Goal: Task Accomplishment & Management: Use online tool/utility

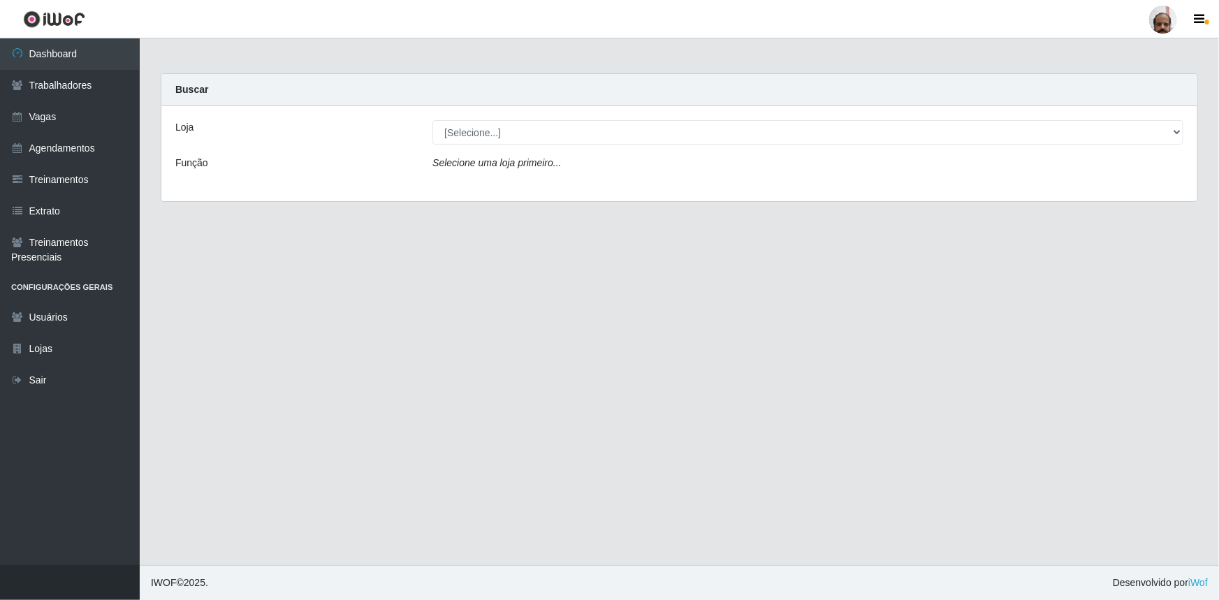
select select "252"
click at [433, 120] on select "[Selecione...] Mar Vermelho - Loja 05" at bounding box center [808, 132] width 751 height 24
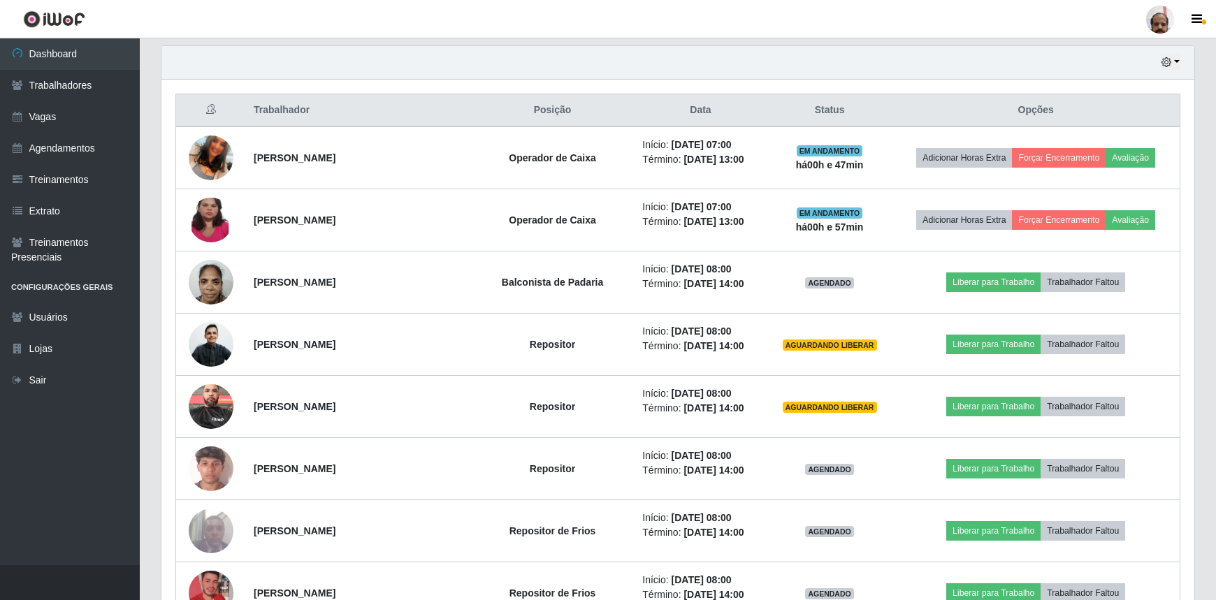
scroll to position [508, 0]
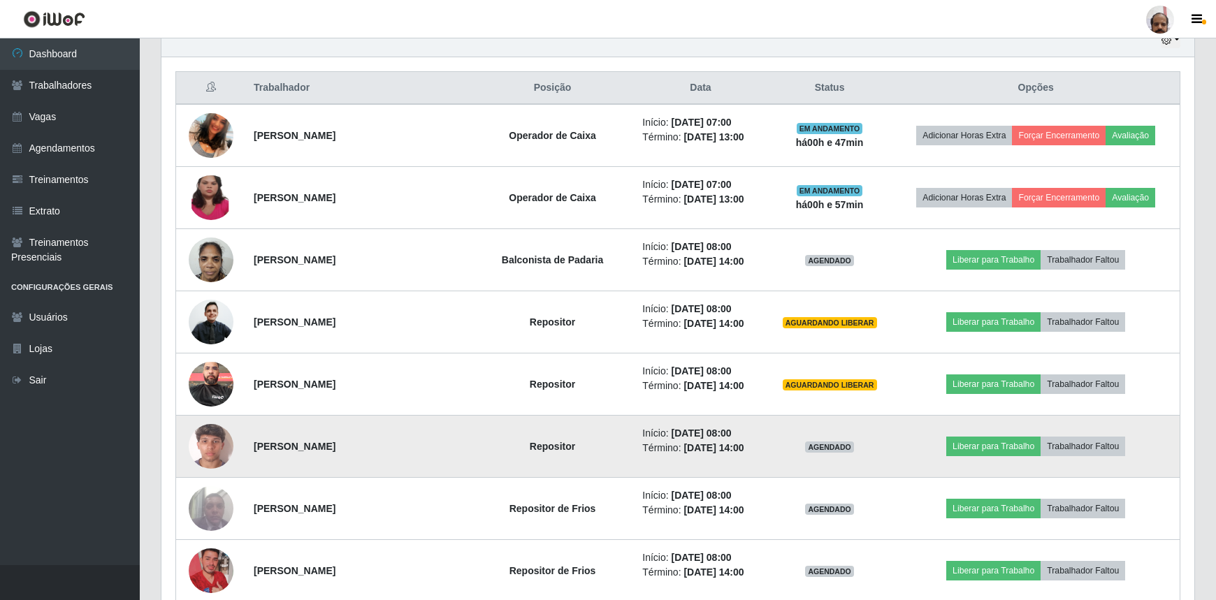
click at [217, 442] on img at bounding box center [211, 447] width 45 height 80
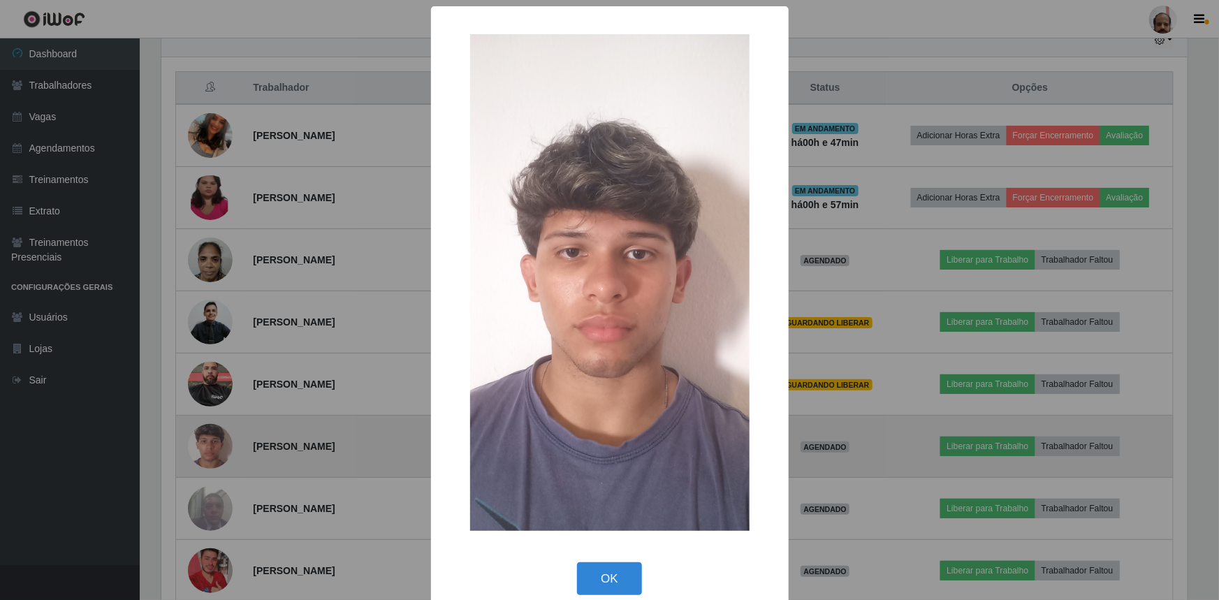
click at [217, 442] on div "× OK Cancel" at bounding box center [609, 300] width 1219 height 600
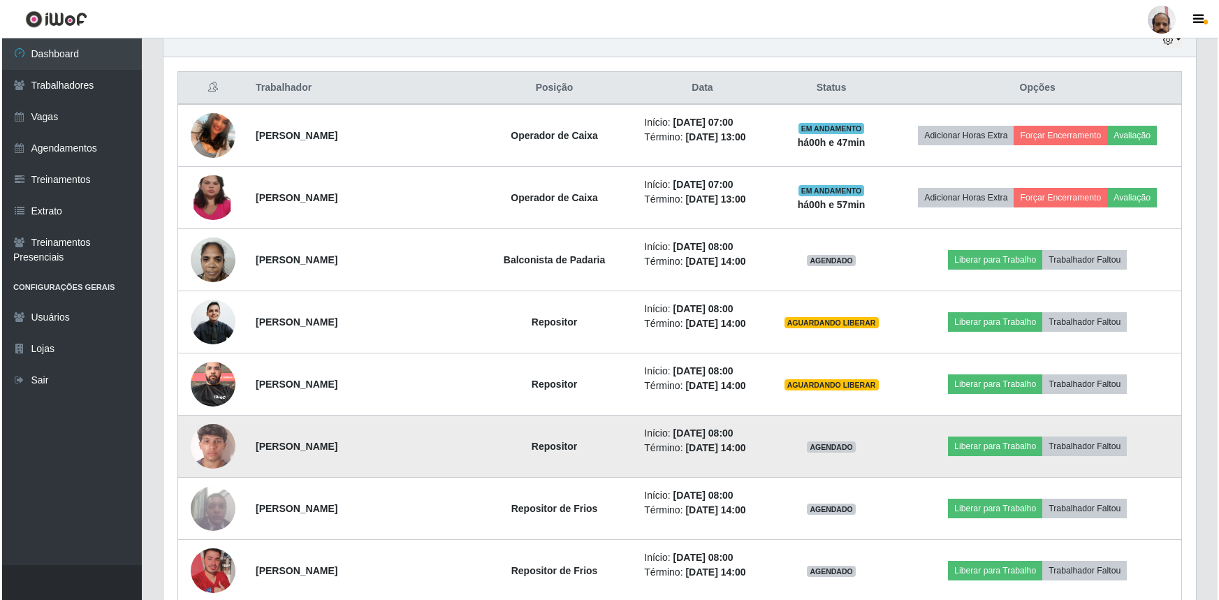
scroll to position [290, 1033]
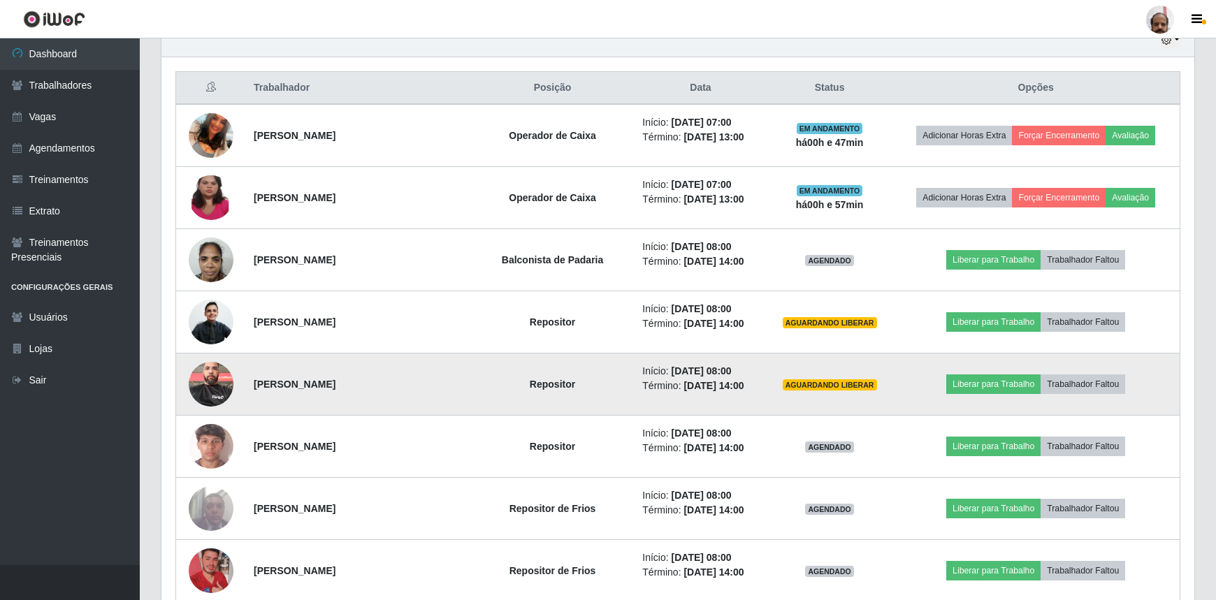
click at [204, 382] on img at bounding box center [211, 383] width 45 height 59
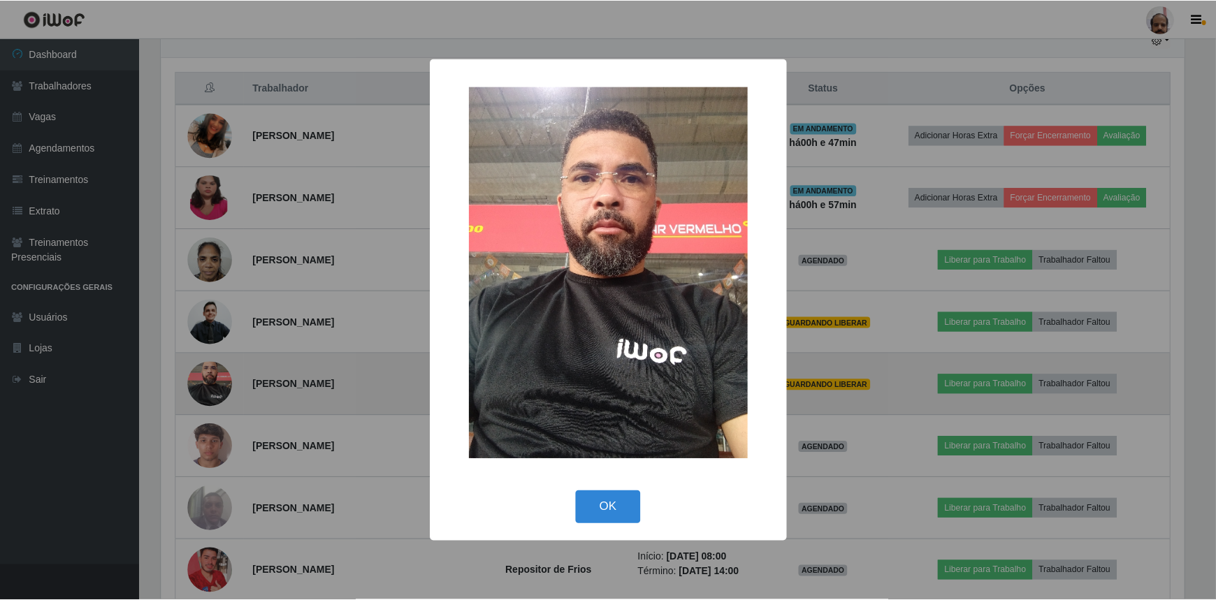
scroll to position [290, 1026]
click at [204, 382] on div "× OK Cancel" at bounding box center [609, 300] width 1219 height 600
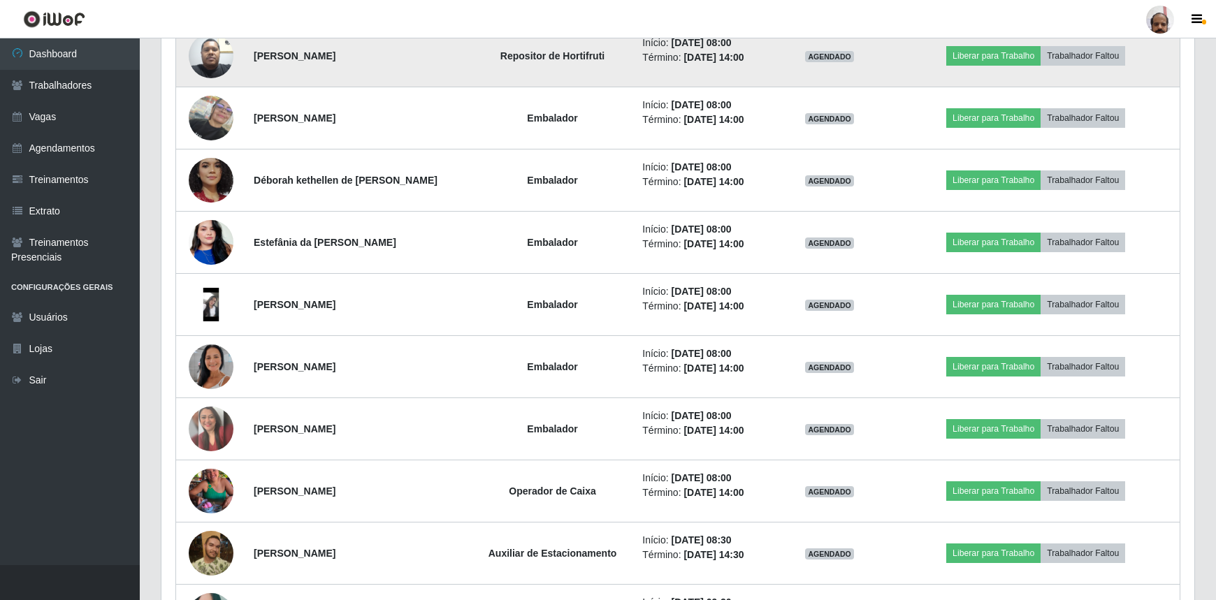
scroll to position [1398, 0]
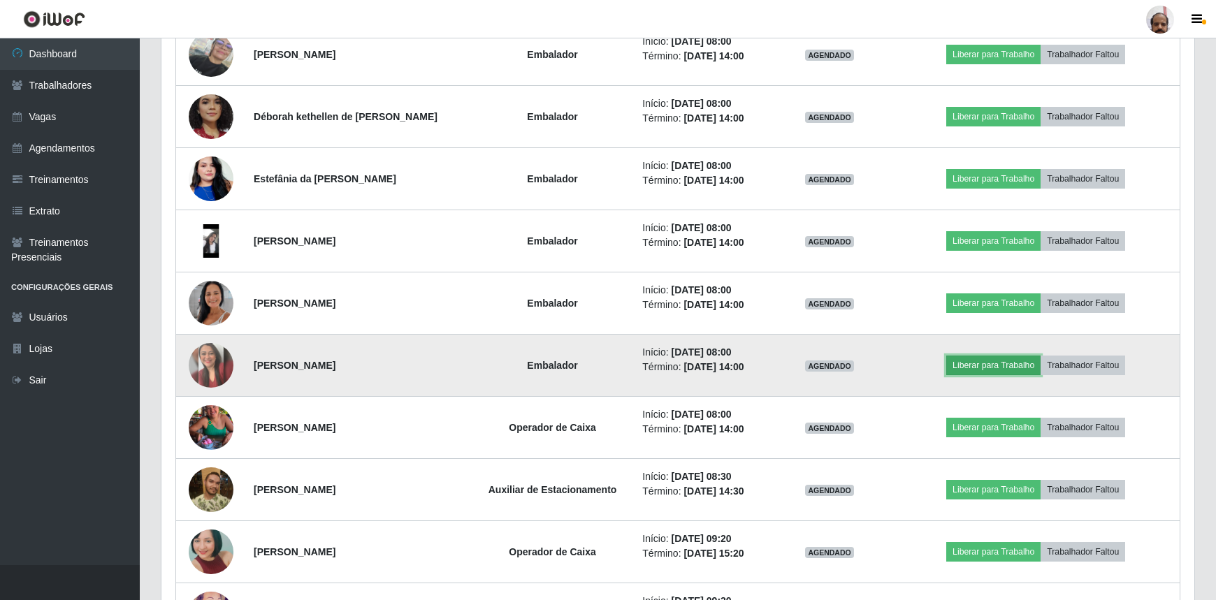
click at [1006, 362] on button "Liberar para Trabalho" at bounding box center [993, 366] width 94 height 20
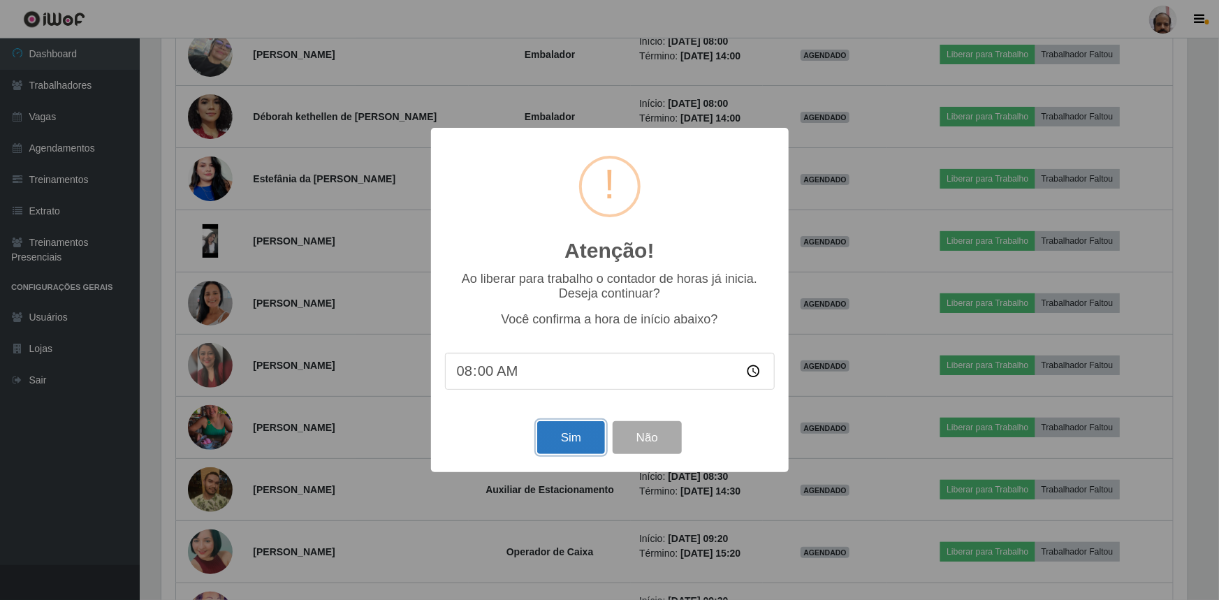
click at [568, 440] on button "Sim" at bounding box center [571, 437] width 68 height 33
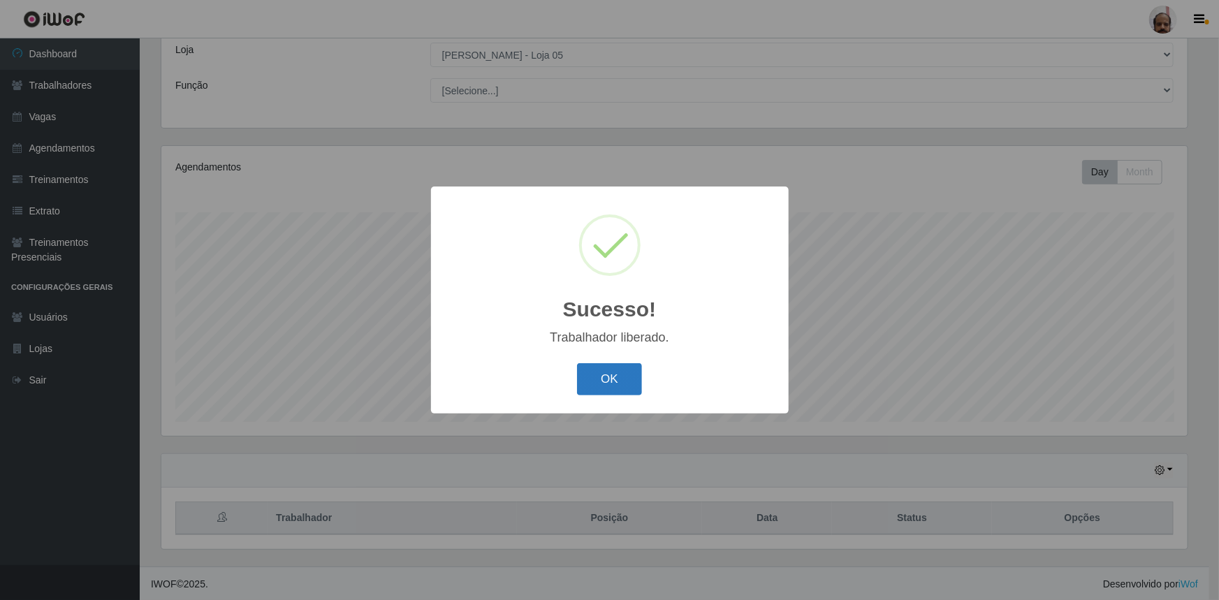
click at [596, 377] on button "OK" at bounding box center [609, 379] width 65 height 33
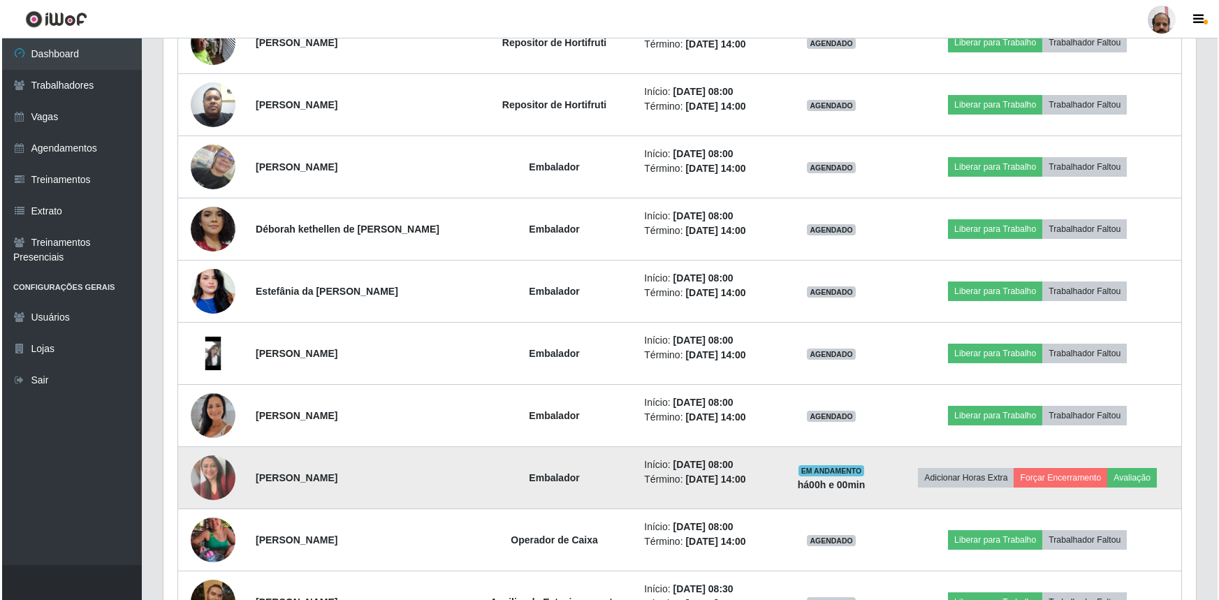
scroll to position [1349, 0]
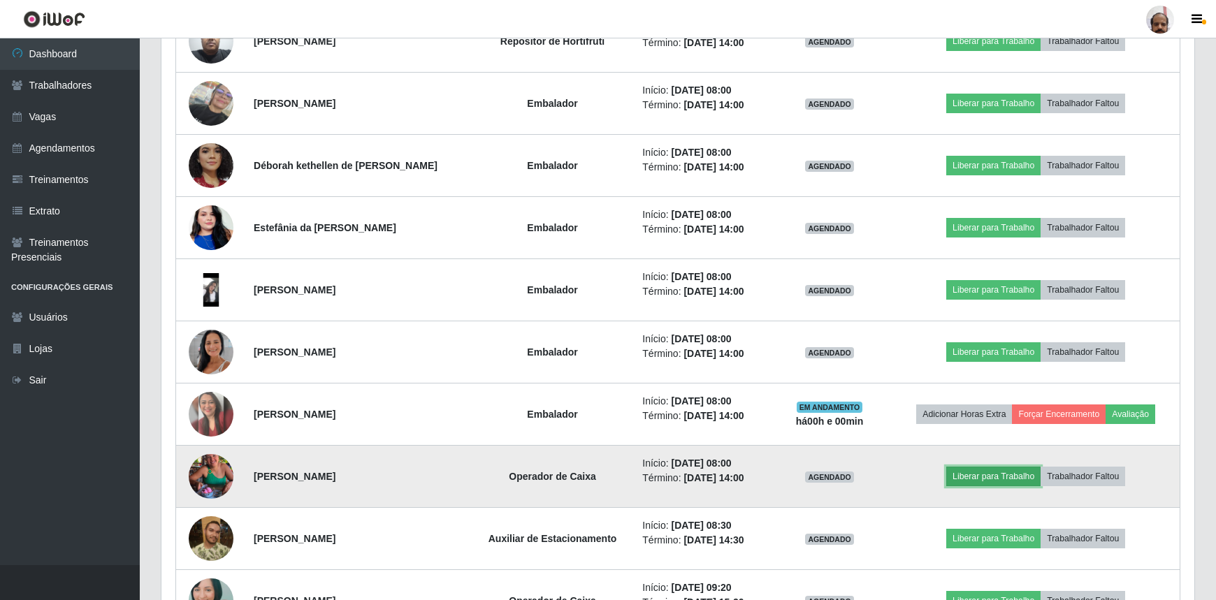
click at [996, 476] on button "Liberar para Trabalho" at bounding box center [993, 477] width 94 height 20
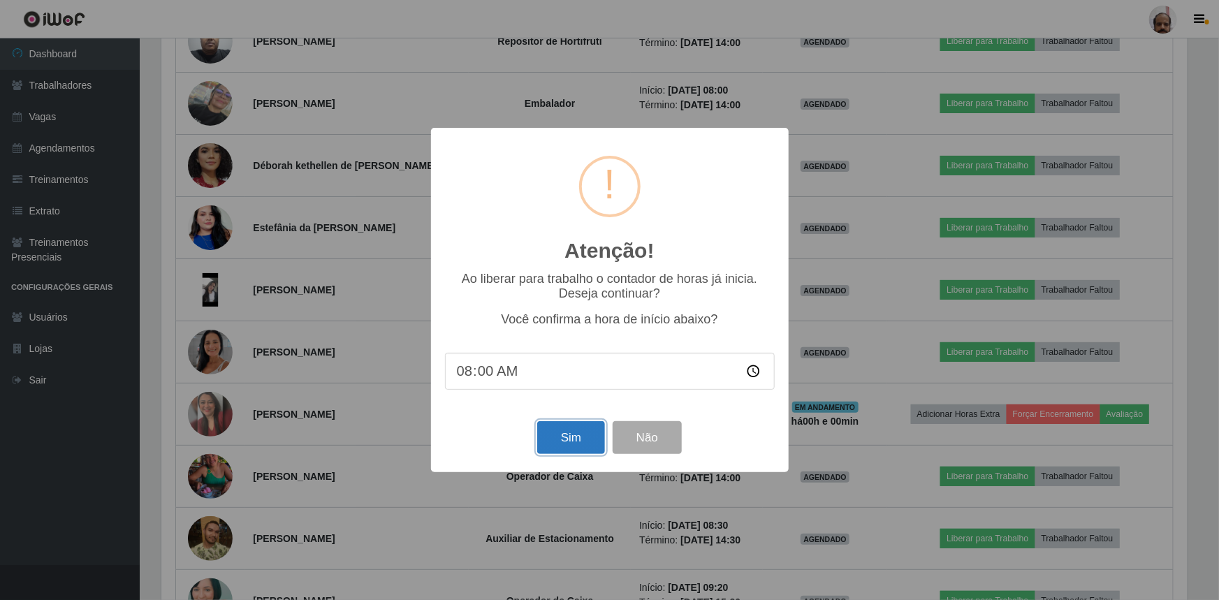
click at [591, 443] on button "Sim" at bounding box center [571, 437] width 68 height 33
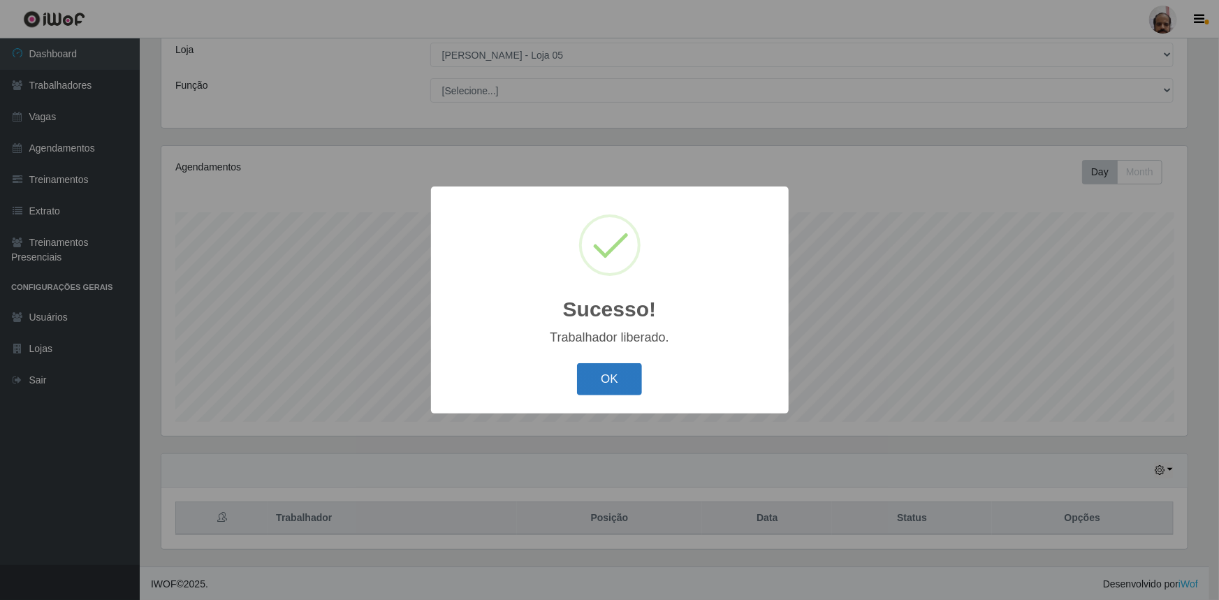
click at [614, 384] on button "OK" at bounding box center [609, 379] width 65 height 33
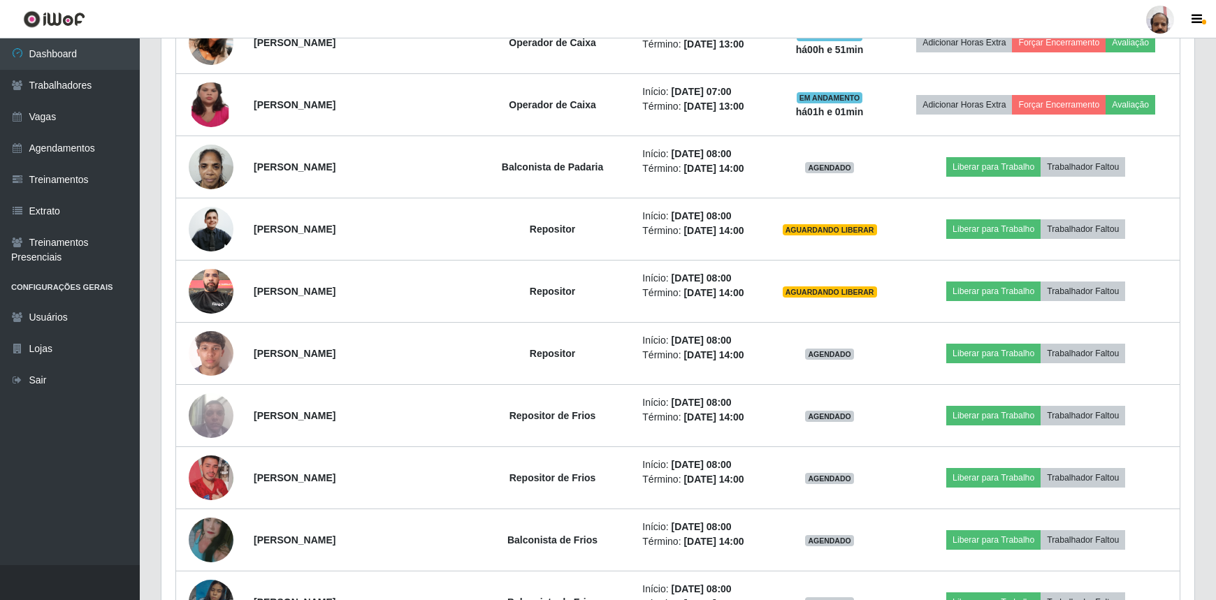
scroll to position [586, 0]
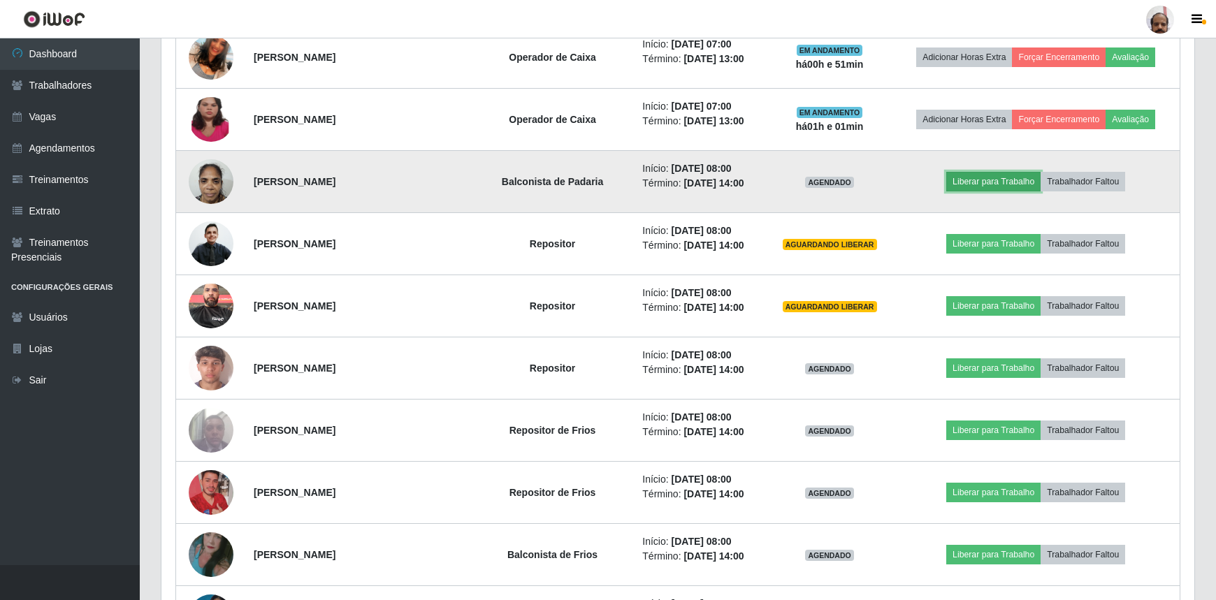
click at [1000, 177] on button "Liberar para Trabalho" at bounding box center [993, 182] width 94 height 20
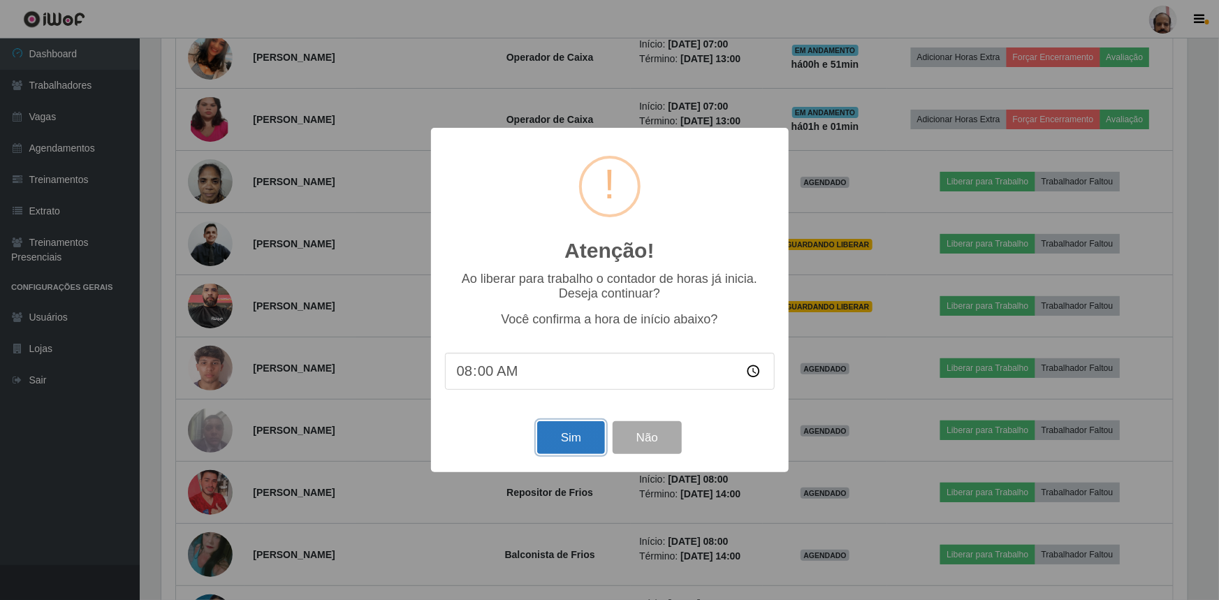
click at [577, 443] on button "Sim" at bounding box center [571, 437] width 68 height 33
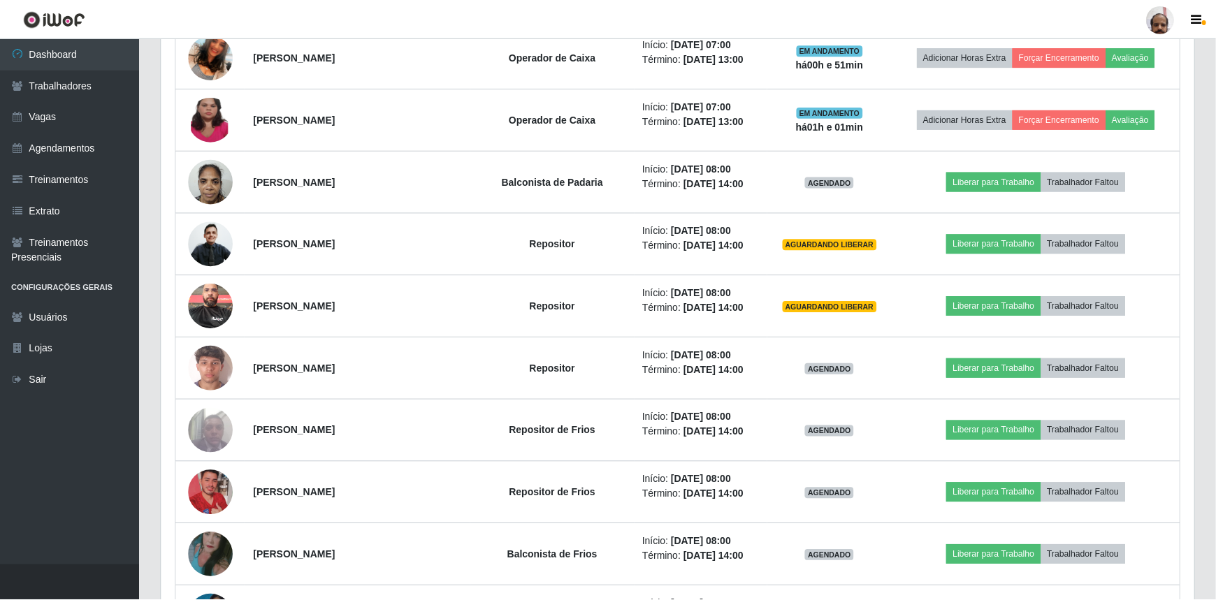
scroll to position [0, 0]
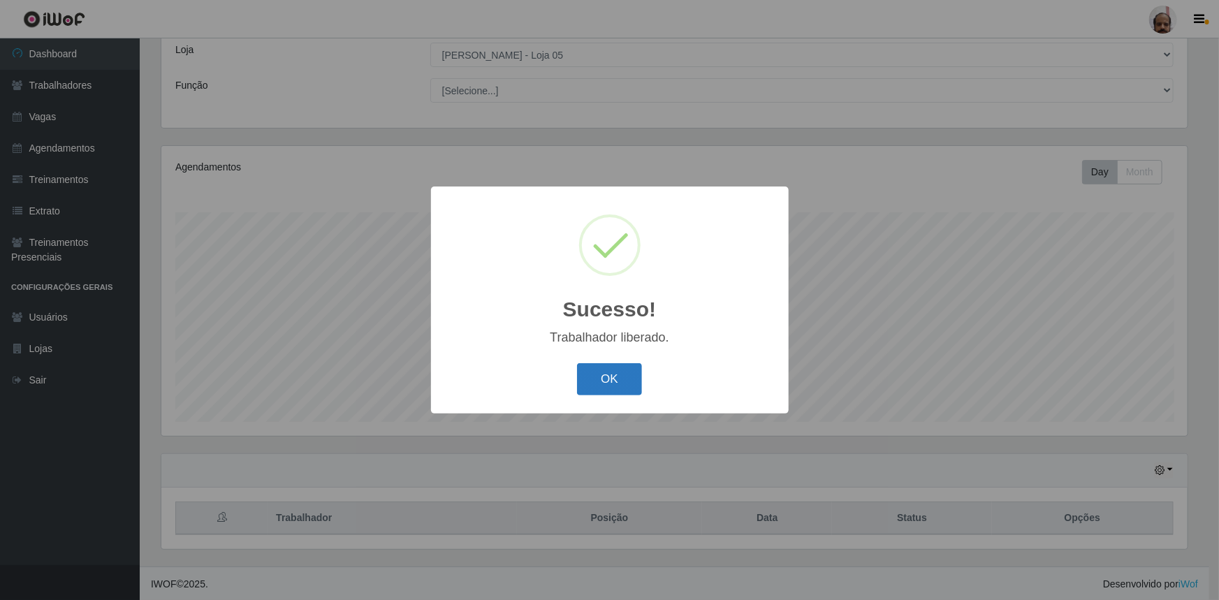
click at [623, 385] on button "OK" at bounding box center [609, 379] width 65 height 33
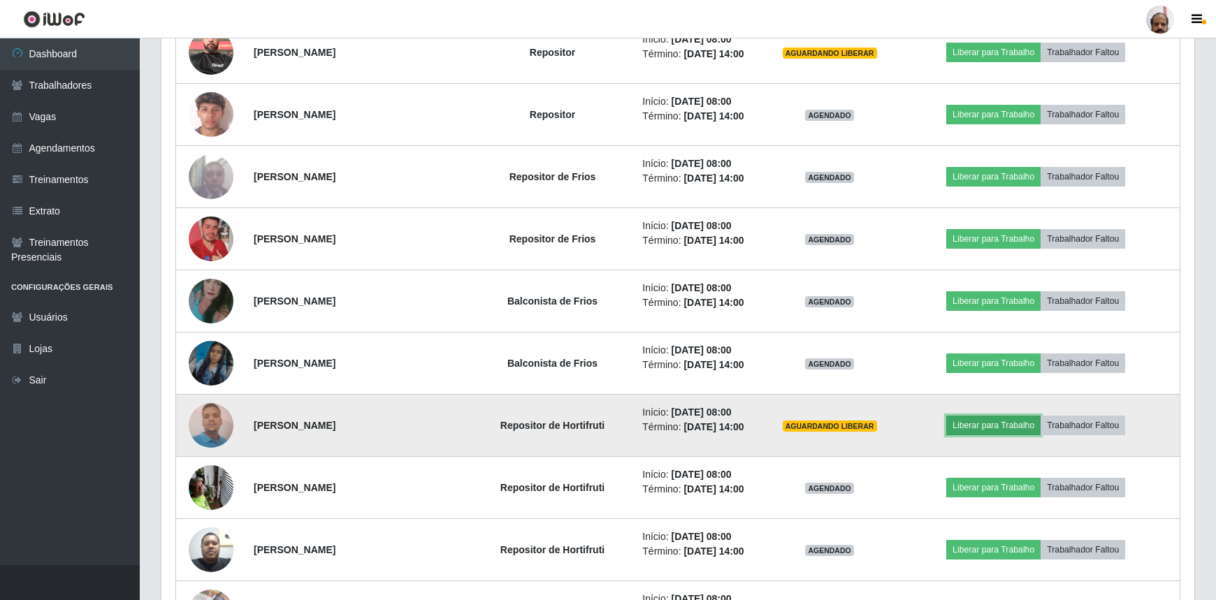
click at [1003, 426] on button "Liberar para Trabalho" at bounding box center [993, 426] width 94 height 20
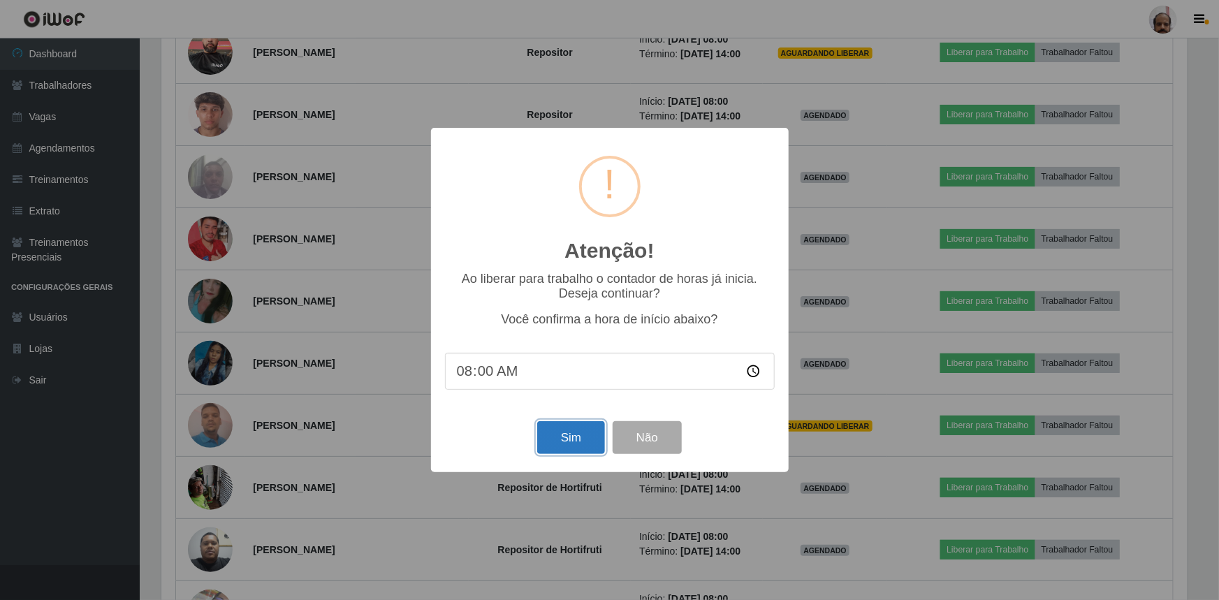
click at [588, 436] on button "Sim" at bounding box center [571, 437] width 68 height 33
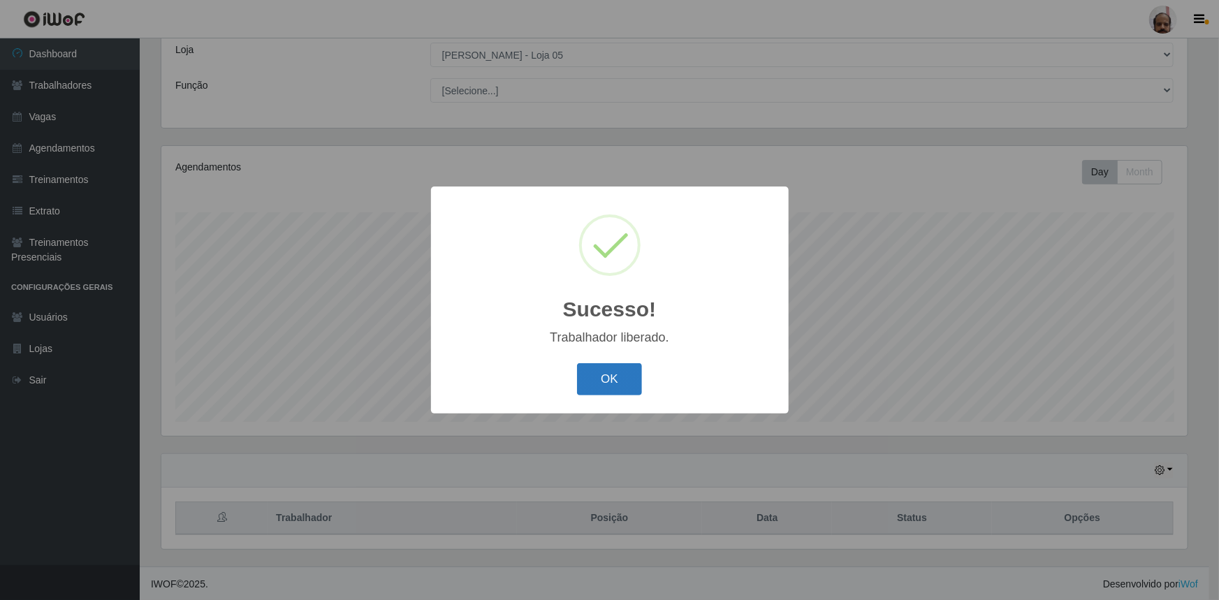
click at [619, 384] on button "OK" at bounding box center [609, 379] width 65 height 33
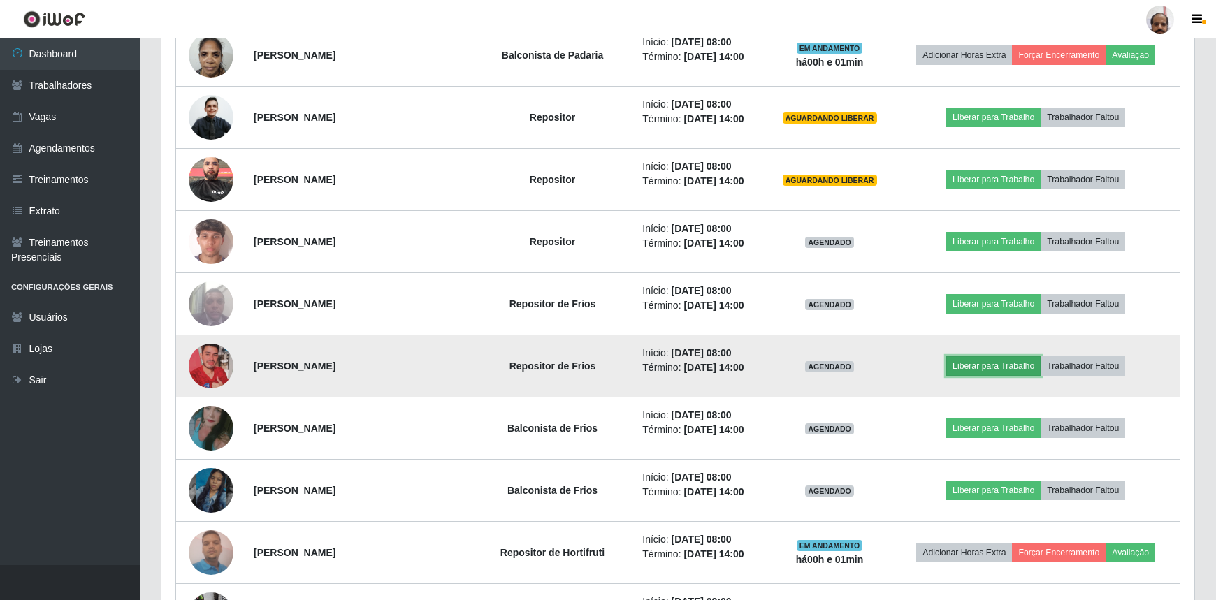
click at [989, 368] on button "Liberar para Trabalho" at bounding box center [993, 366] width 94 height 20
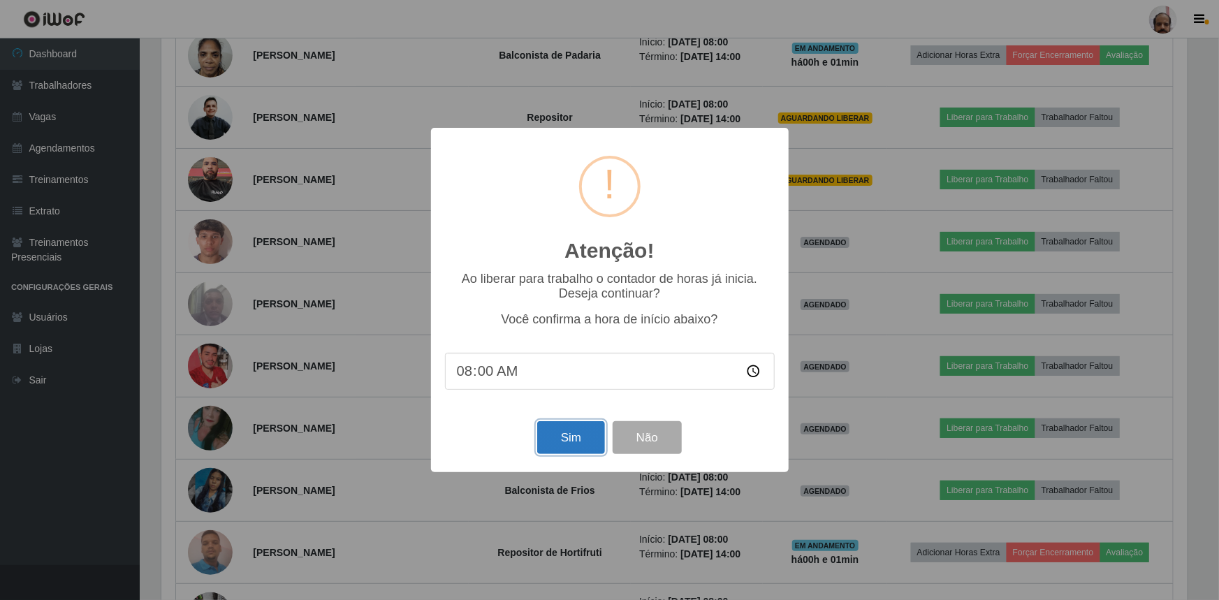
click at [565, 436] on button "Sim" at bounding box center [571, 437] width 68 height 33
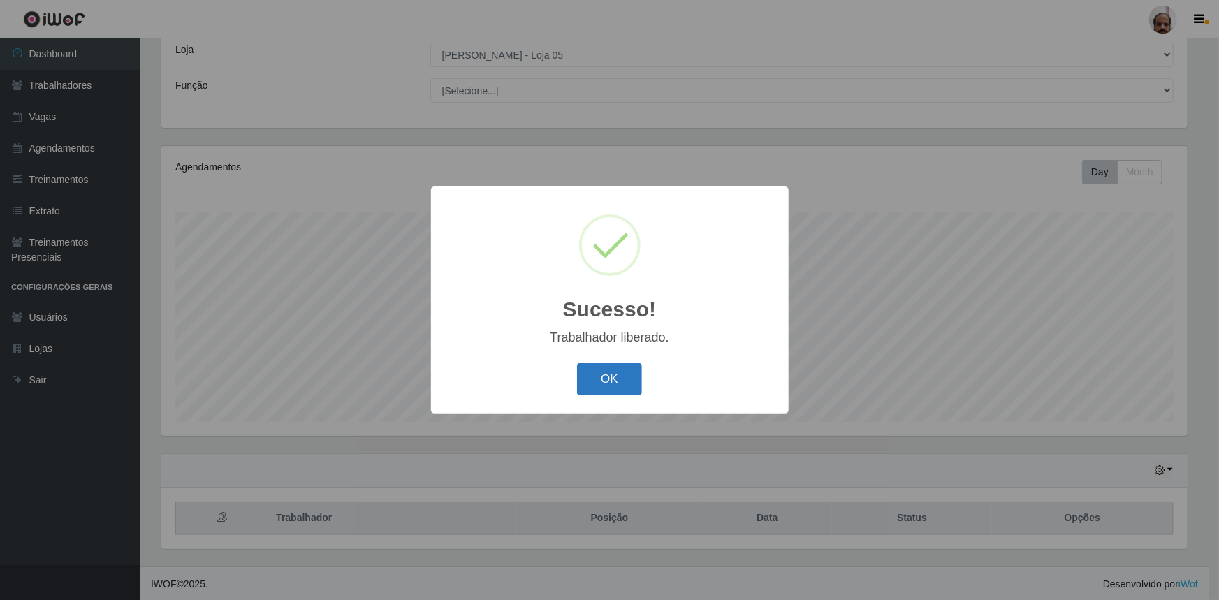
click at [620, 381] on button "OK" at bounding box center [609, 379] width 65 height 33
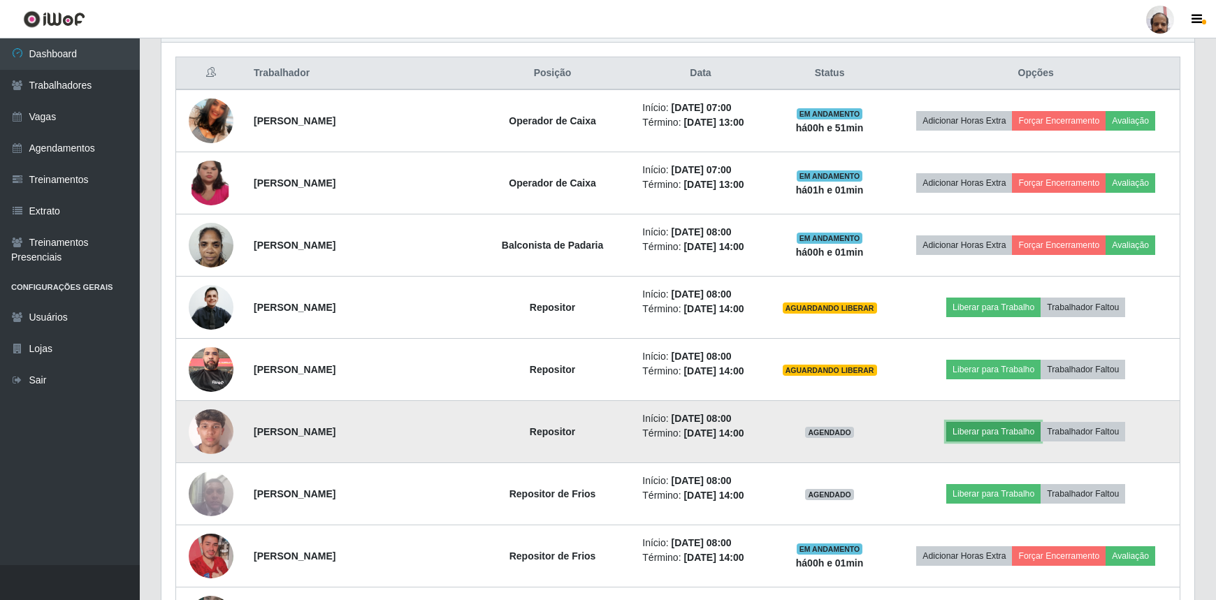
click at [996, 434] on button "Liberar para Trabalho" at bounding box center [993, 432] width 94 height 20
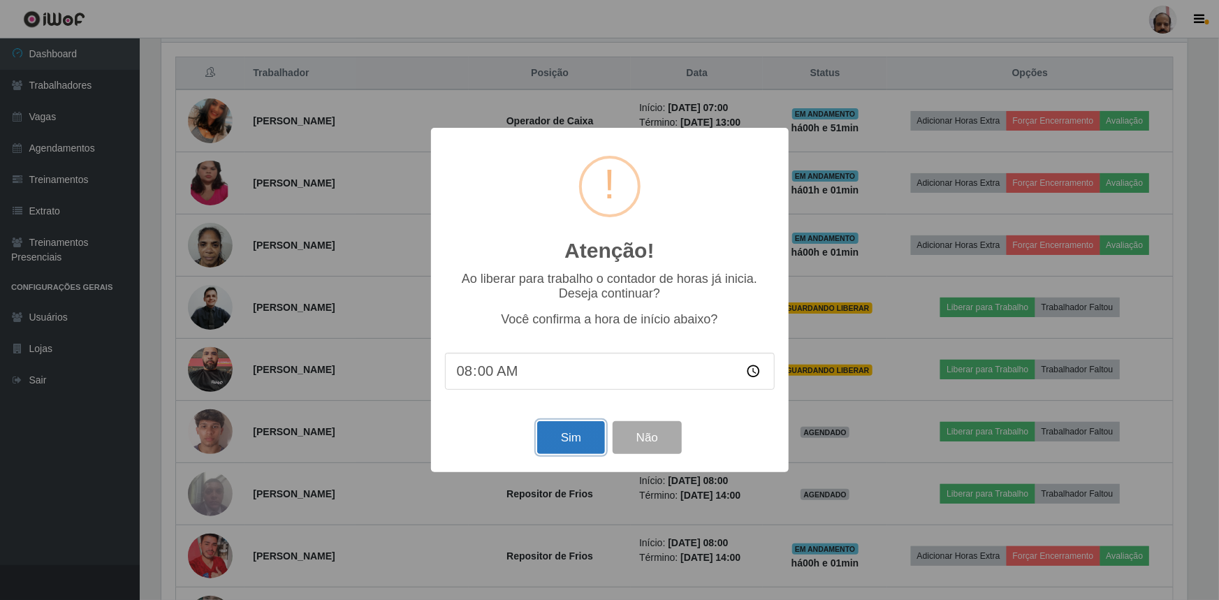
click at [572, 442] on button "Sim" at bounding box center [571, 437] width 68 height 33
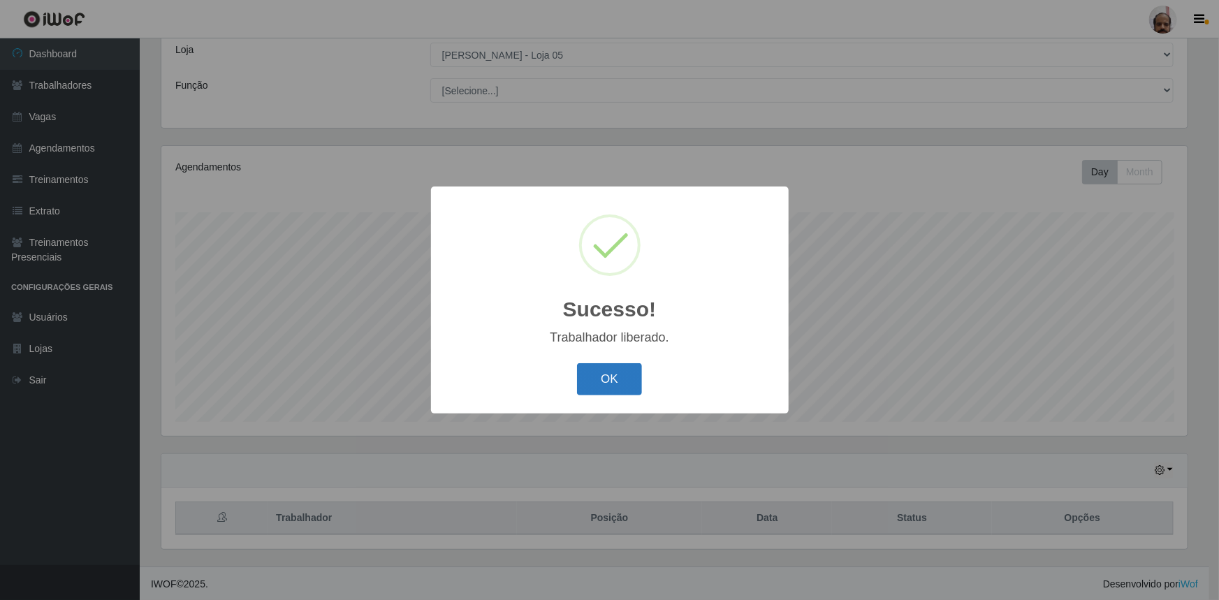
click at [613, 386] on button "OK" at bounding box center [609, 379] width 65 height 33
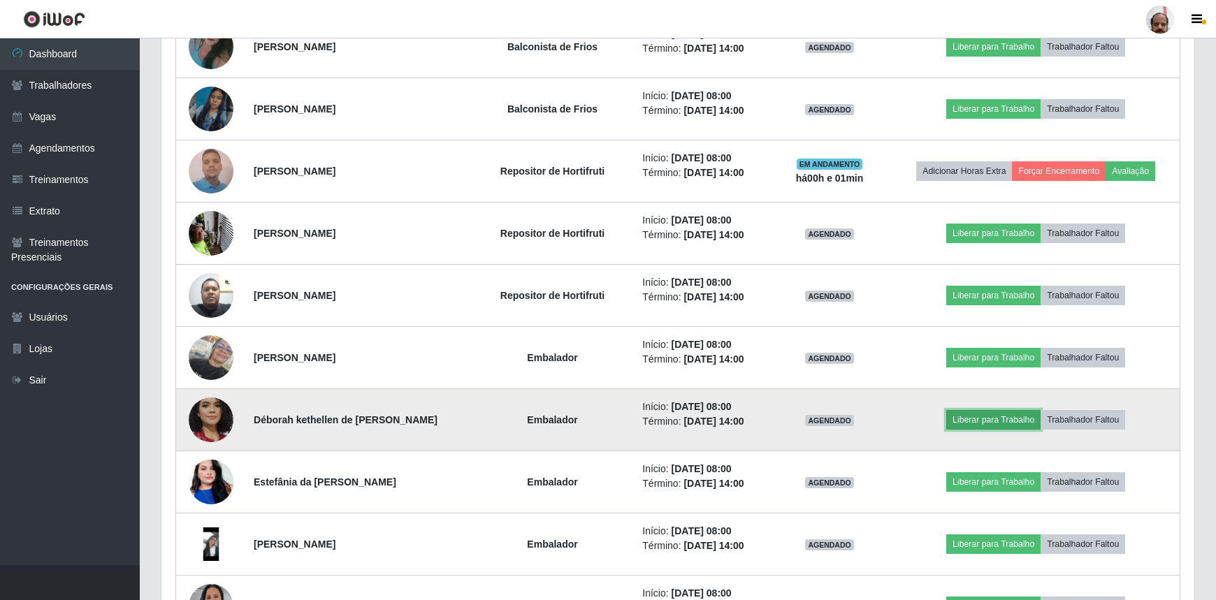
click at [1006, 417] on button "Liberar para Trabalho" at bounding box center [993, 420] width 94 height 20
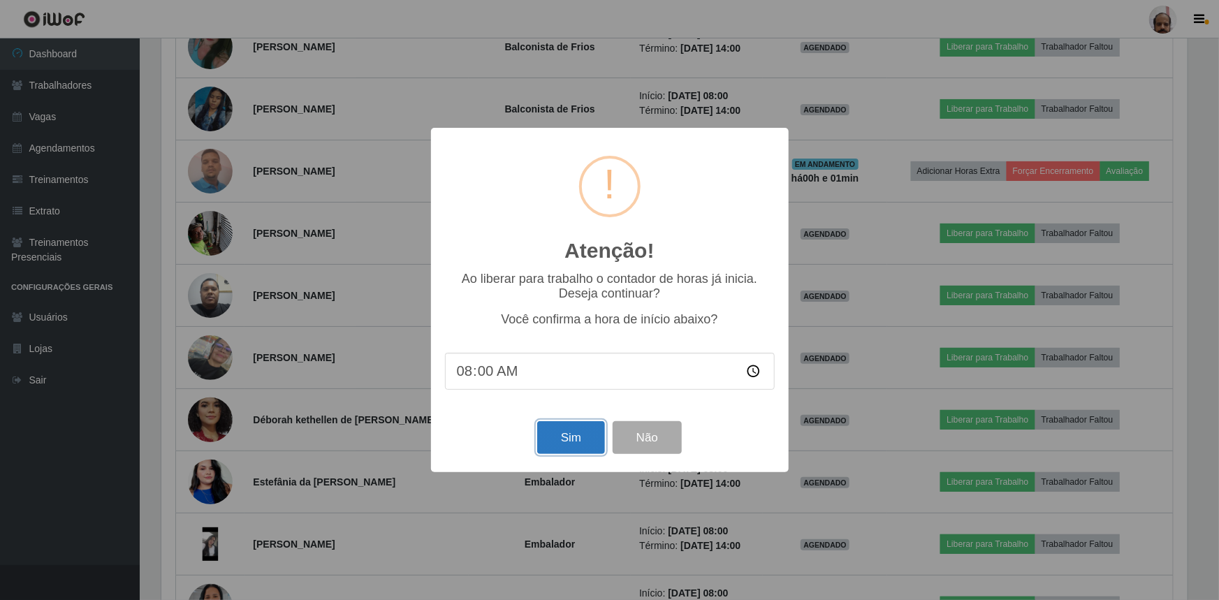
click at [563, 441] on button "Sim" at bounding box center [571, 437] width 68 height 33
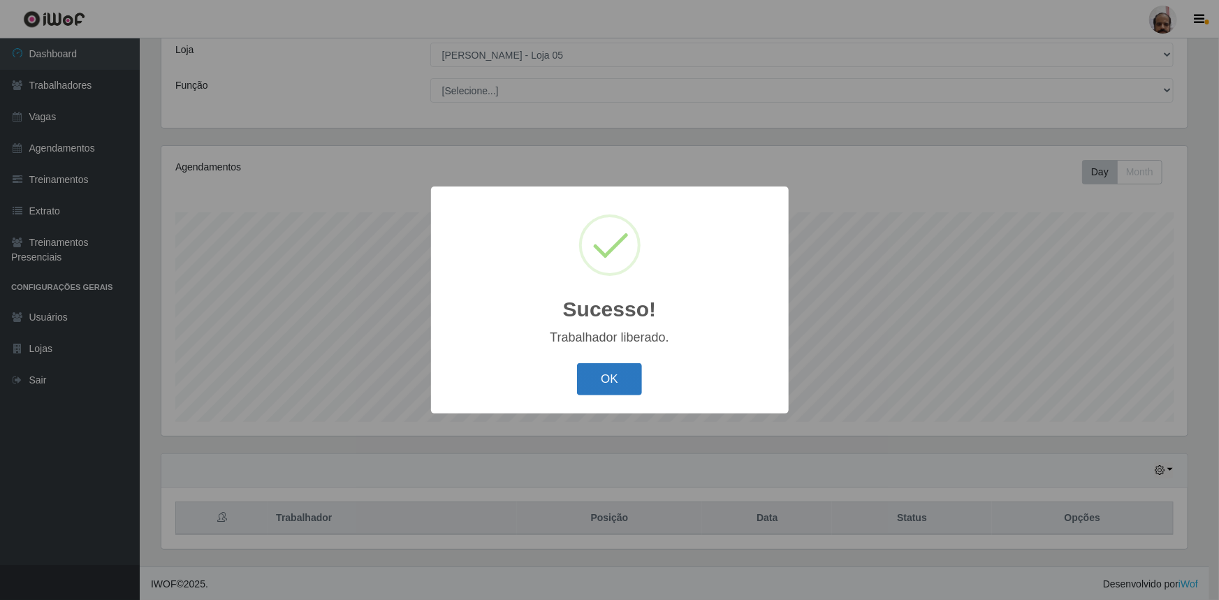
click at [612, 384] on button "OK" at bounding box center [609, 379] width 65 height 33
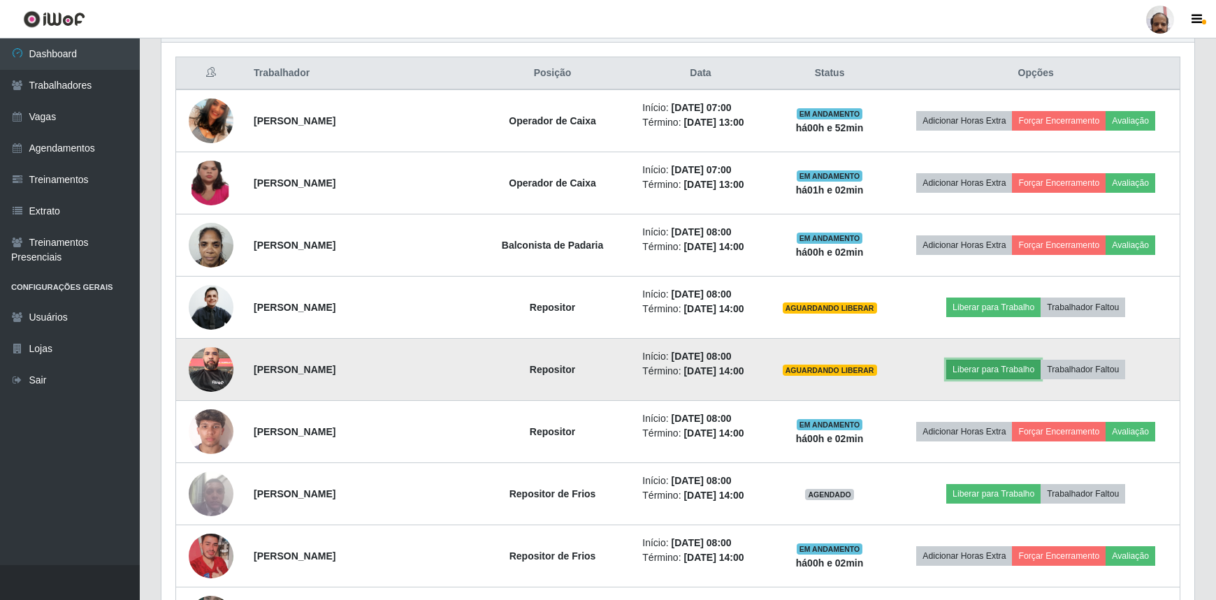
click at [1016, 368] on button "Liberar para Trabalho" at bounding box center [993, 370] width 94 height 20
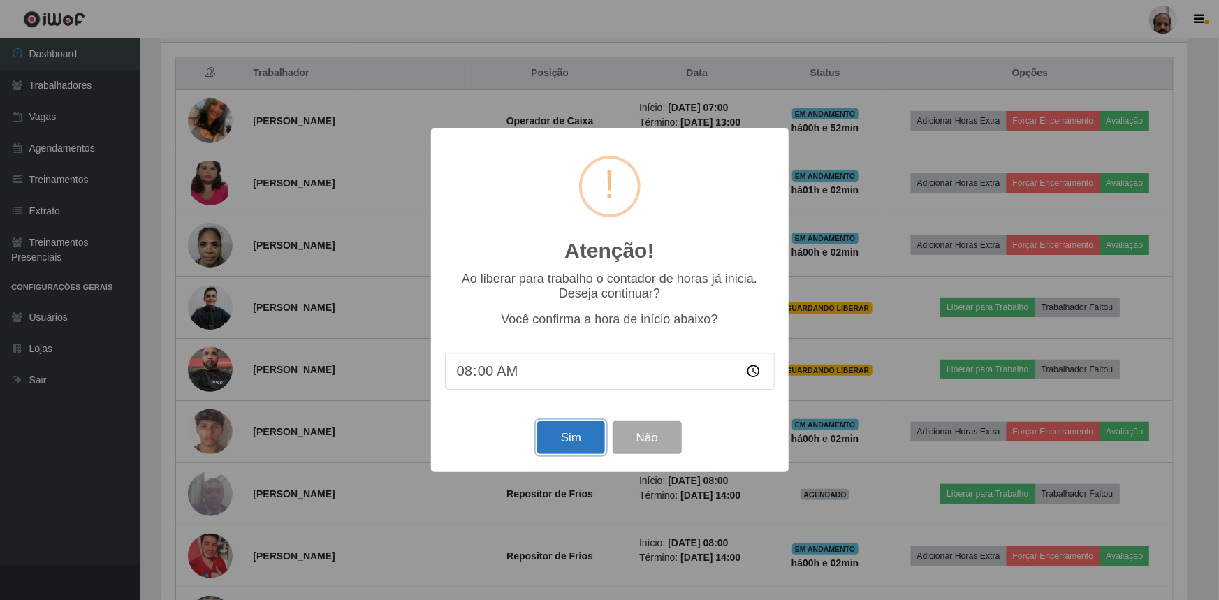
click at [580, 437] on button "Sim" at bounding box center [571, 437] width 68 height 33
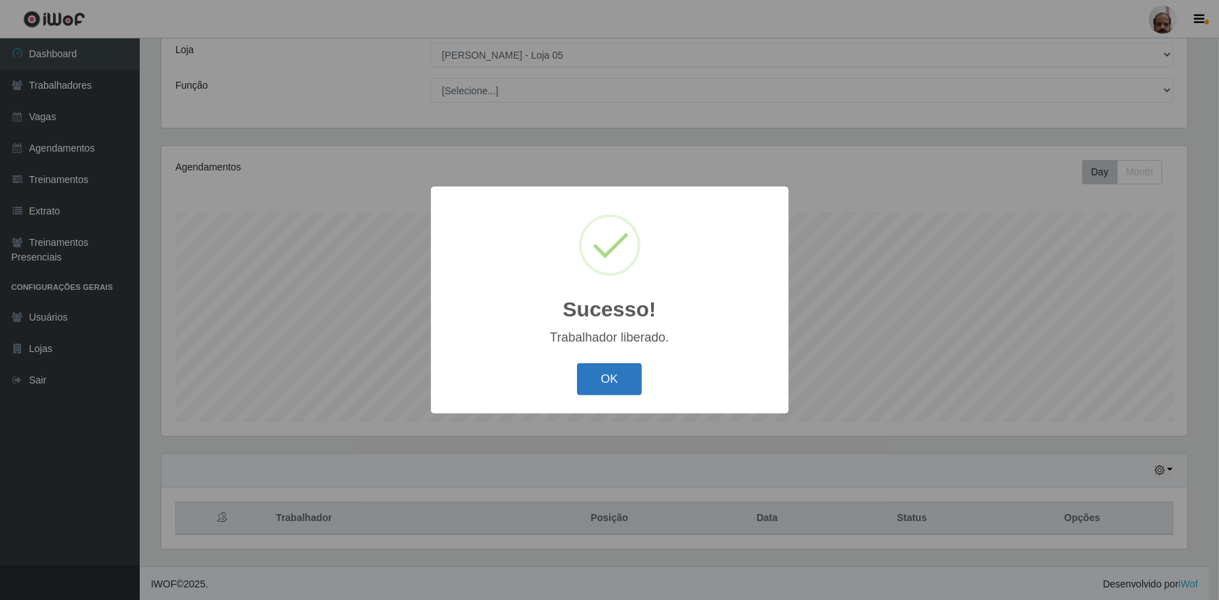
click at [600, 372] on button "OK" at bounding box center [609, 379] width 65 height 33
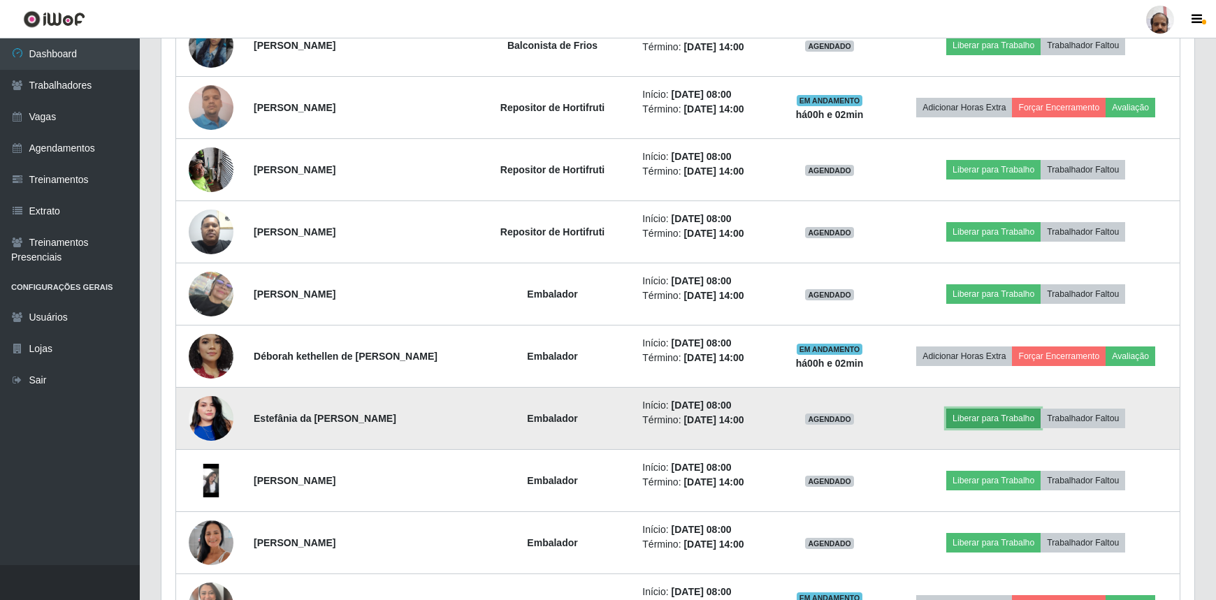
click at [996, 416] on button "Liberar para Trabalho" at bounding box center [993, 419] width 94 height 20
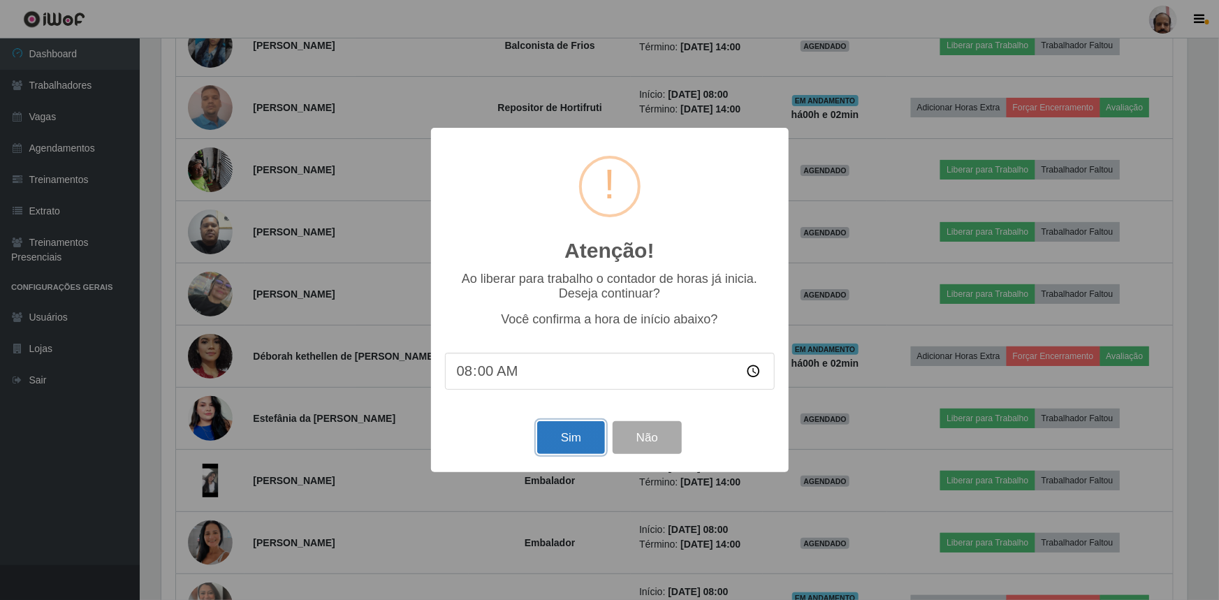
click at [583, 440] on button "Sim" at bounding box center [571, 437] width 68 height 33
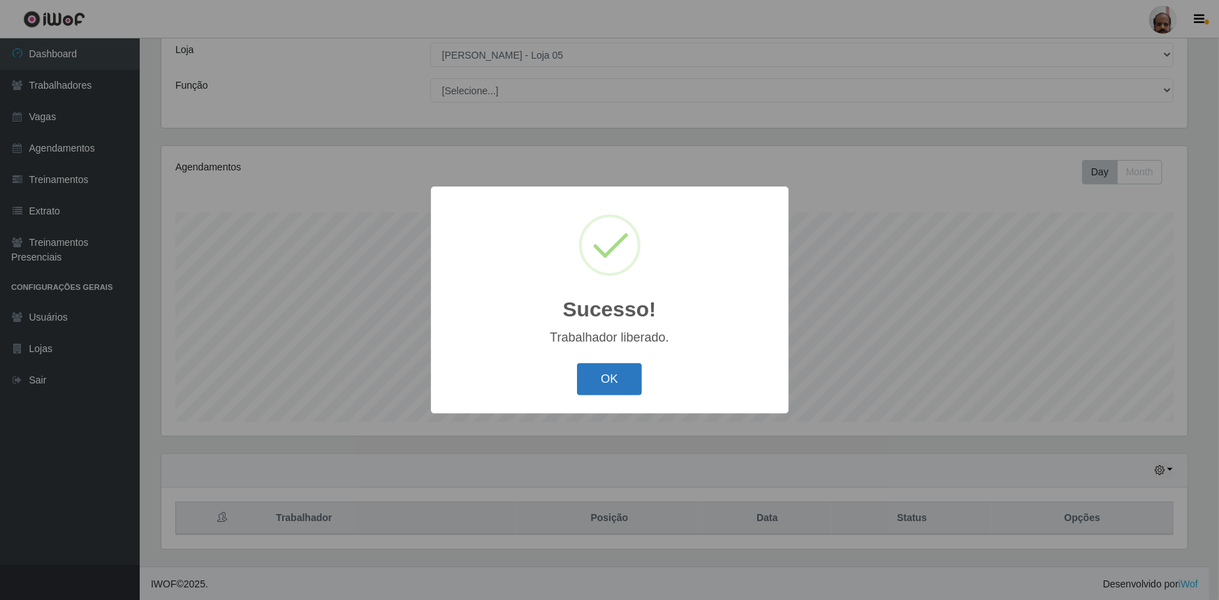
click at [627, 383] on button "OK" at bounding box center [609, 379] width 65 height 33
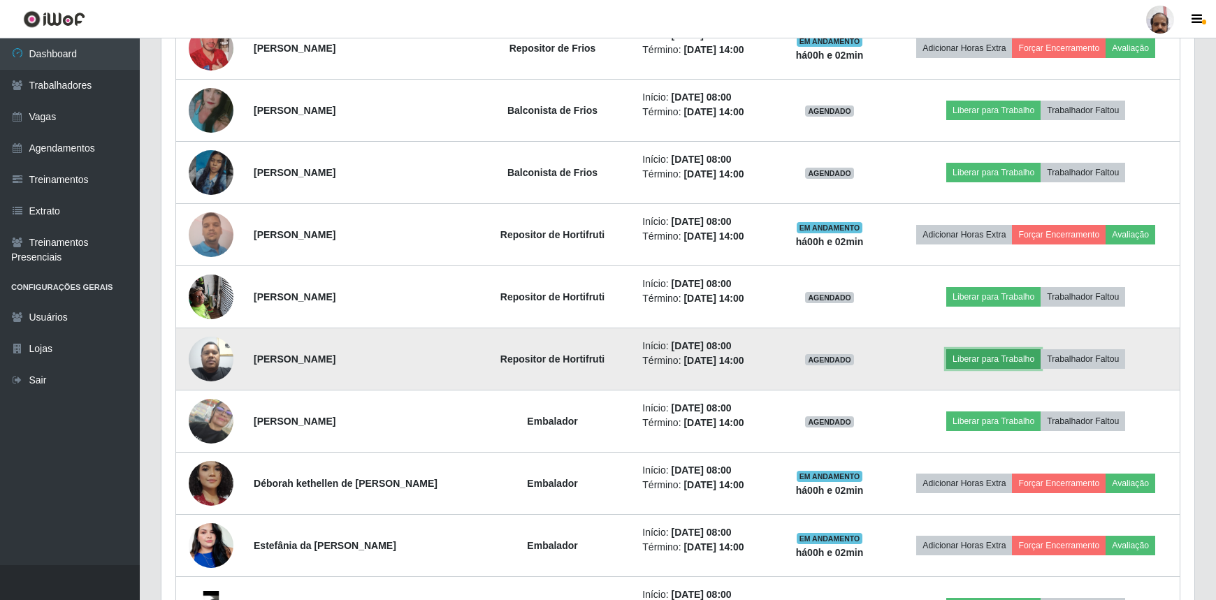
click at [1008, 357] on button "Liberar para Trabalho" at bounding box center [993, 359] width 94 height 20
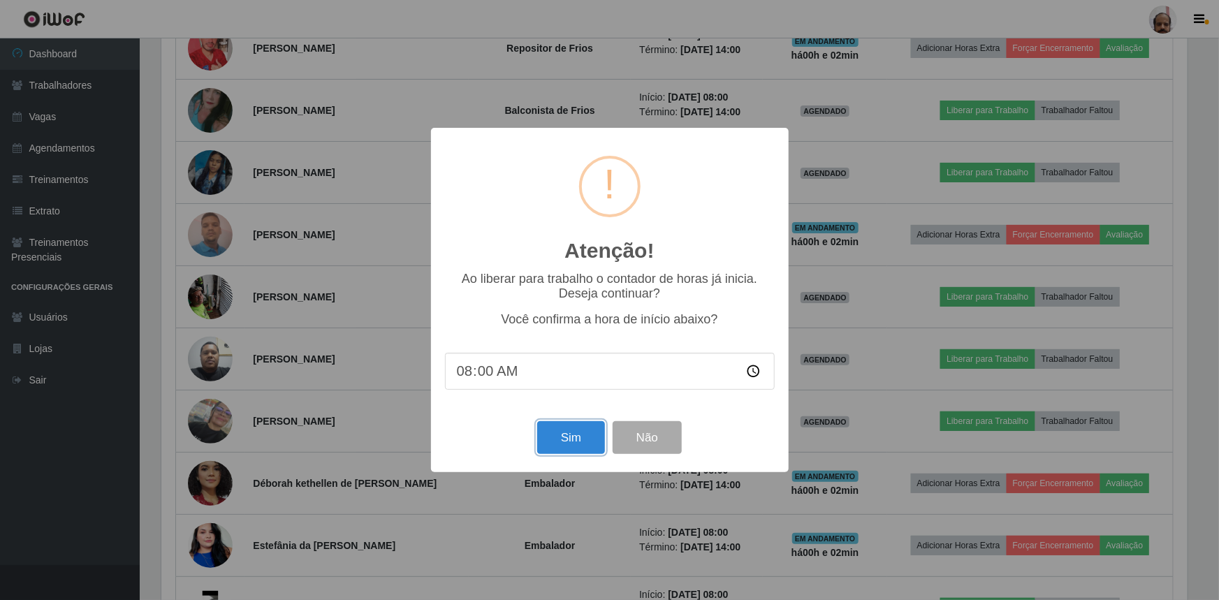
click at [598, 443] on button "Sim" at bounding box center [571, 437] width 68 height 33
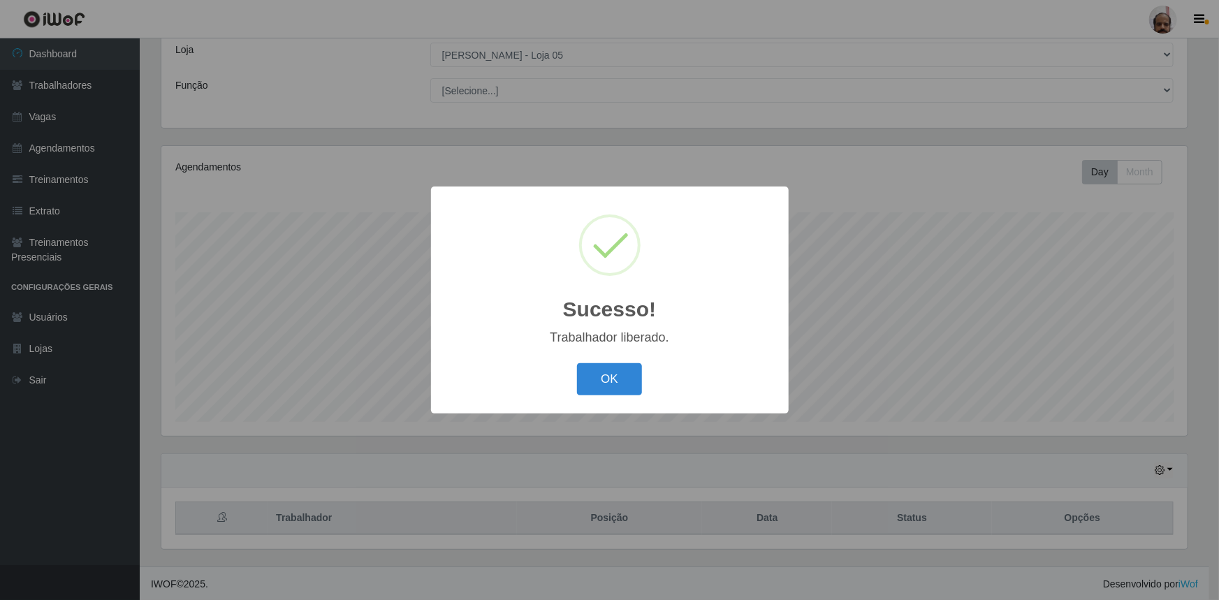
click at [619, 384] on button "OK" at bounding box center [609, 379] width 65 height 33
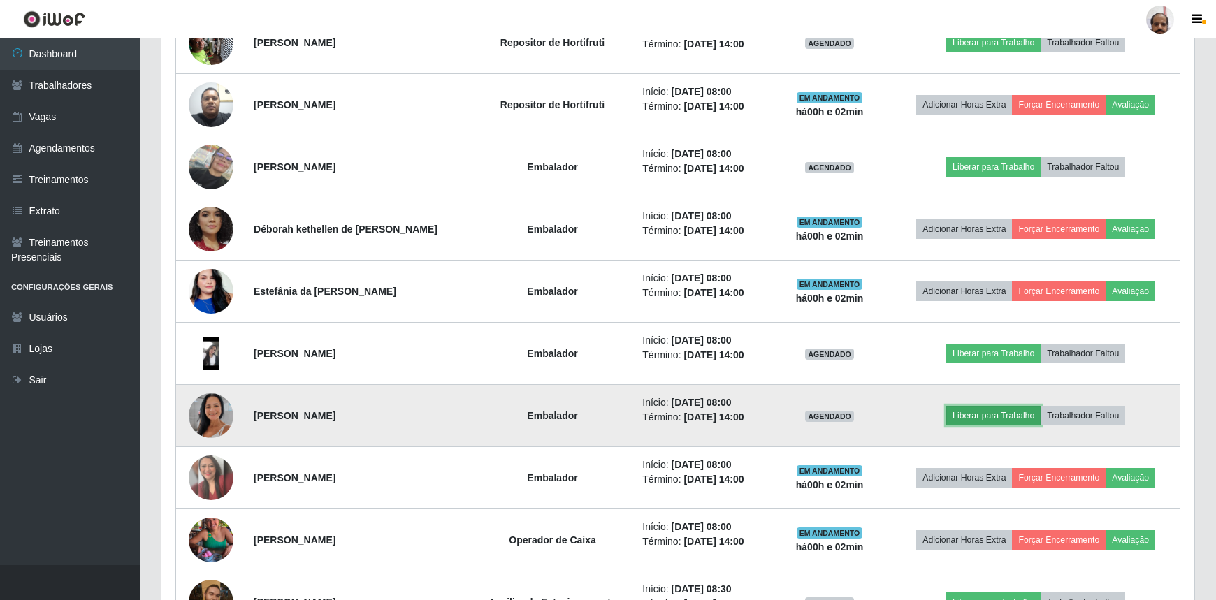
click at [1017, 410] on button "Liberar para Trabalho" at bounding box center [993, 416] width 94 height 20
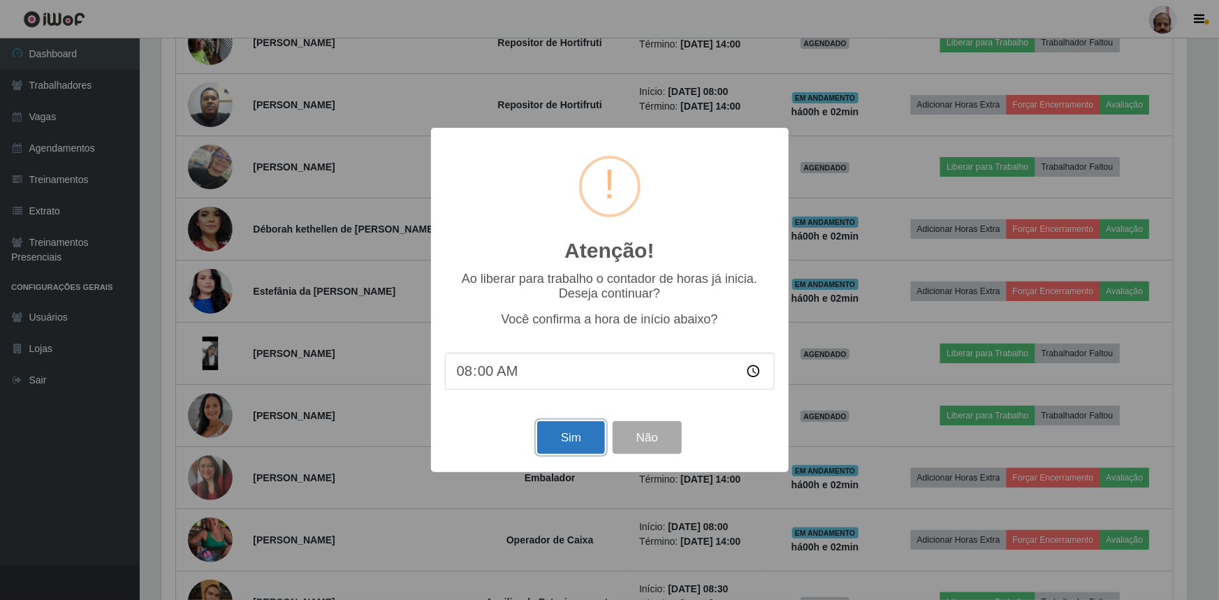
click at [569, 443] on button "Sim" at bounding box center [571, 437] width 68 height 33
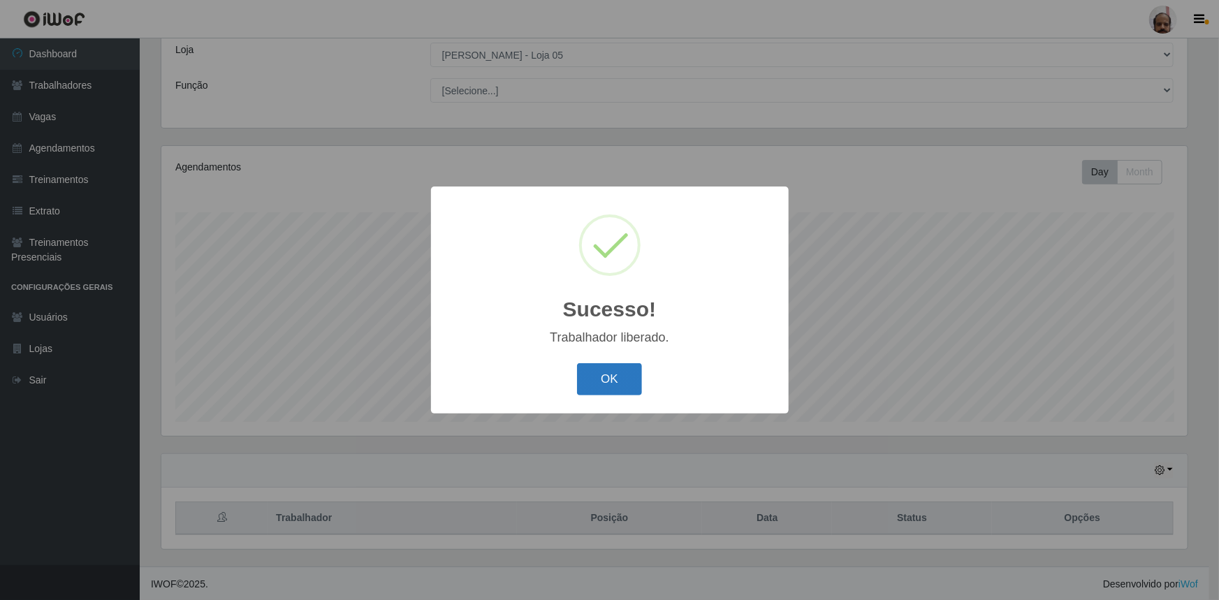
click at [606, 383] on button "OK" at bounding box center [609, 379] width 65 height 33
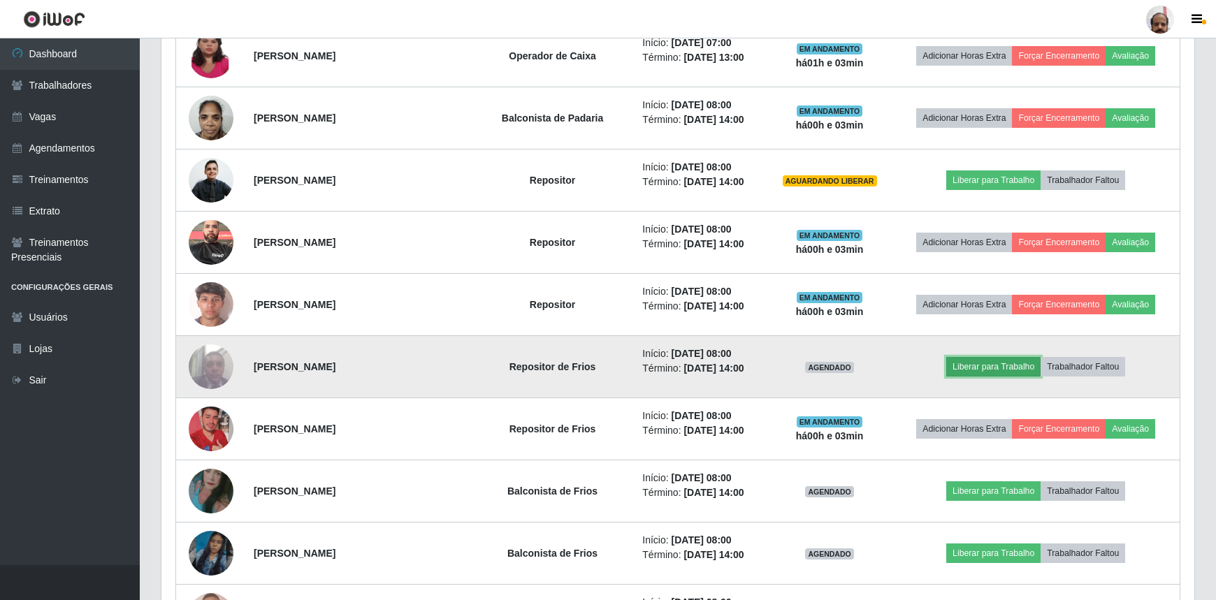
click at [1003, 367] on button "Liberar para Trabalho" at bounding box center [993, 367] width 94 height 20
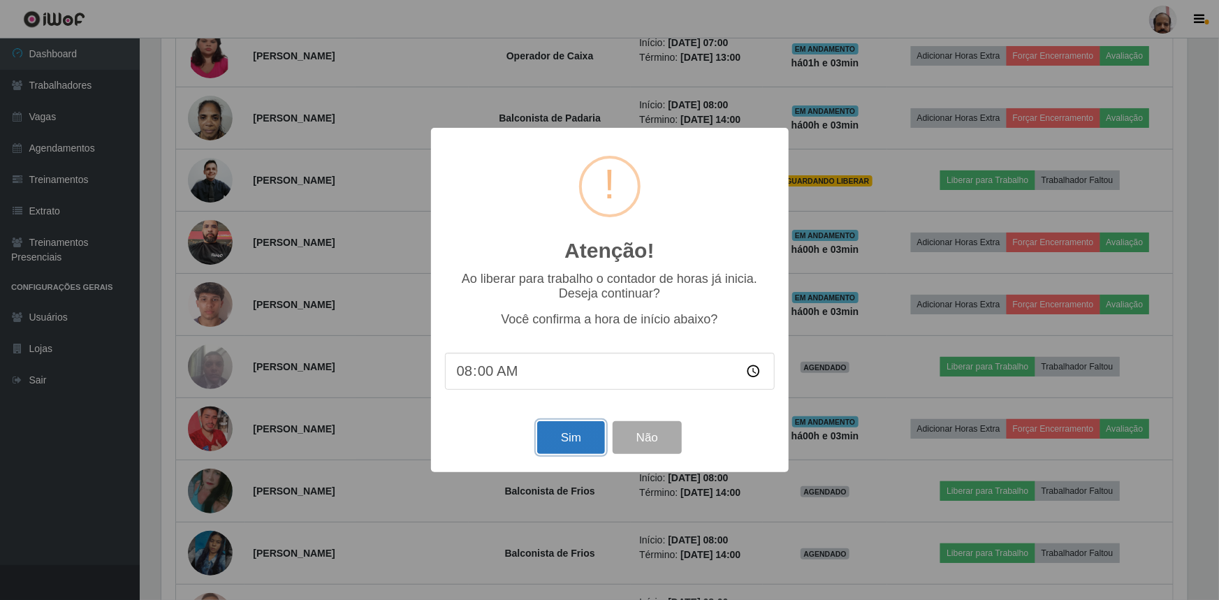
click at [579, 435] on button "Sim" at bounding box center [571, 437] width 68 height 33
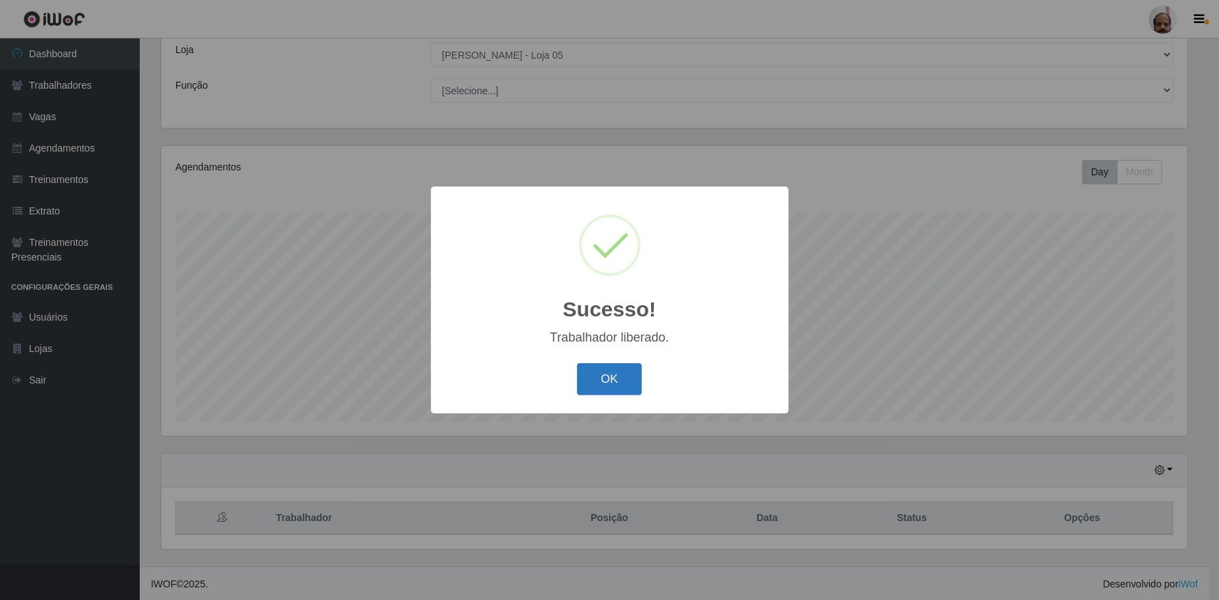
click at [600, 385] on button "OK" at bounding box center [609, 379] width 65 height 33
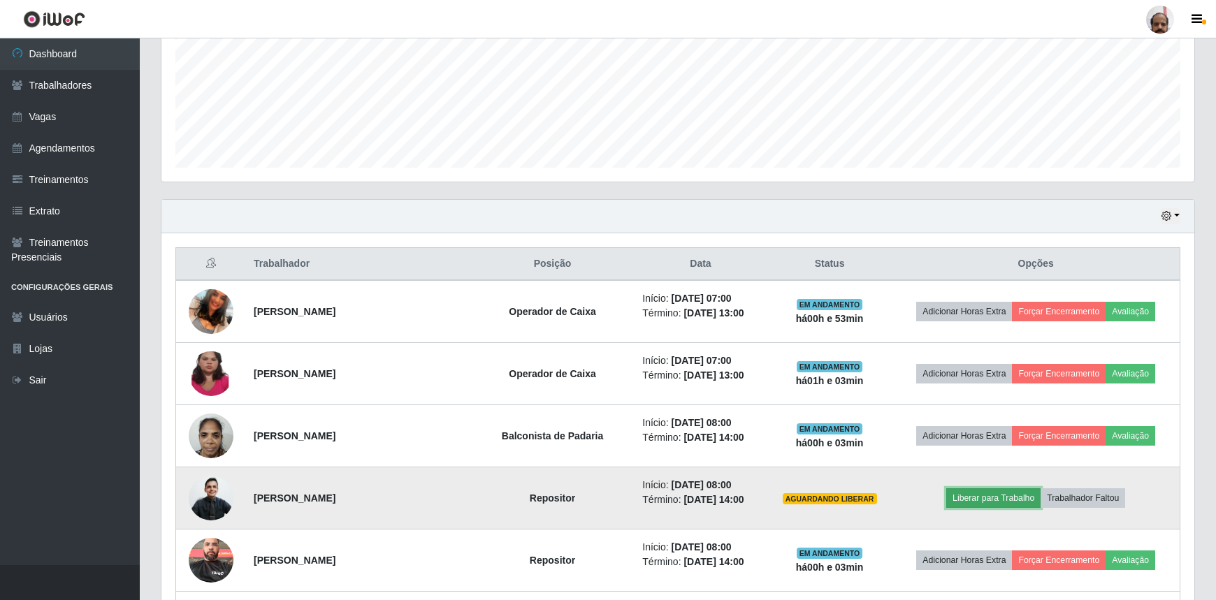
click at [1011, 498] on button "Liberar para Trabalho" at bounding box center [993, 498] width 94 height 20
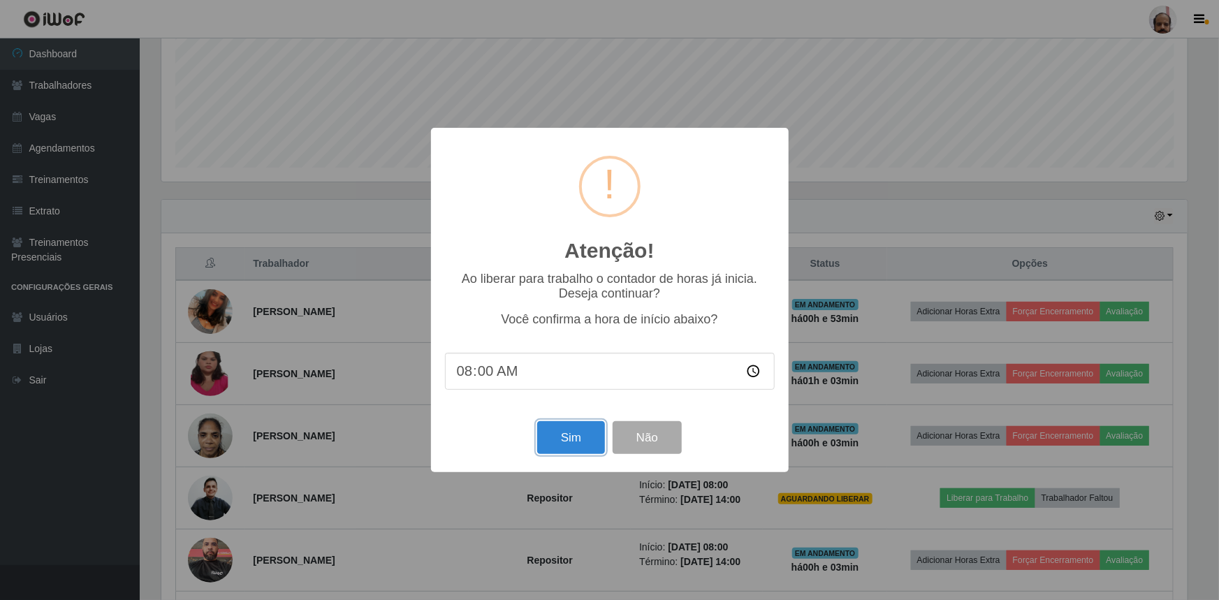
click at [568, 438] on button "Sim" at bounding box center [571, 437] width 68 height 33
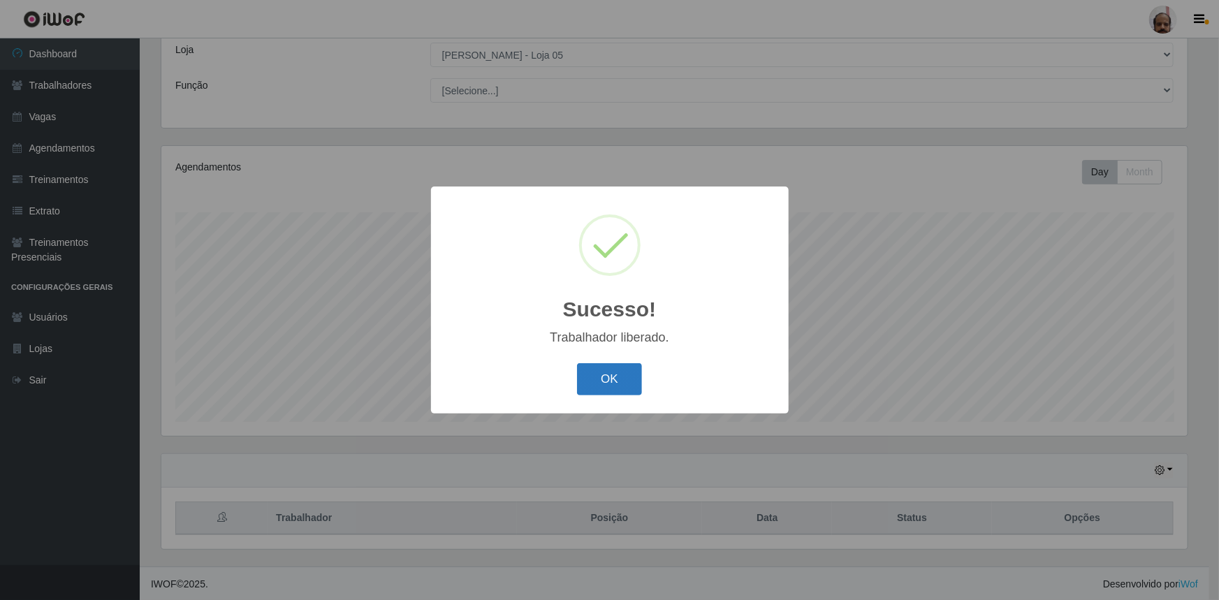
click at [618, 377] on button "OK" at bounding box center [609, 379] width 65 height 33
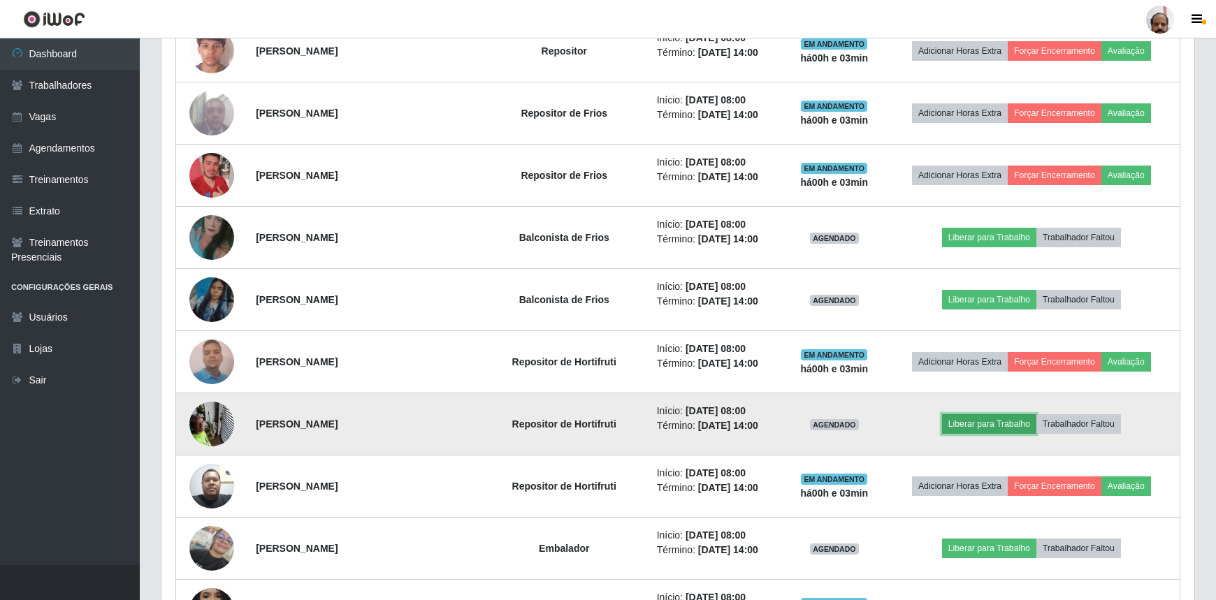
click at [997, 414] on button "Liberar para Trabalho" at bounding box center [989, 424] width 94 height 20
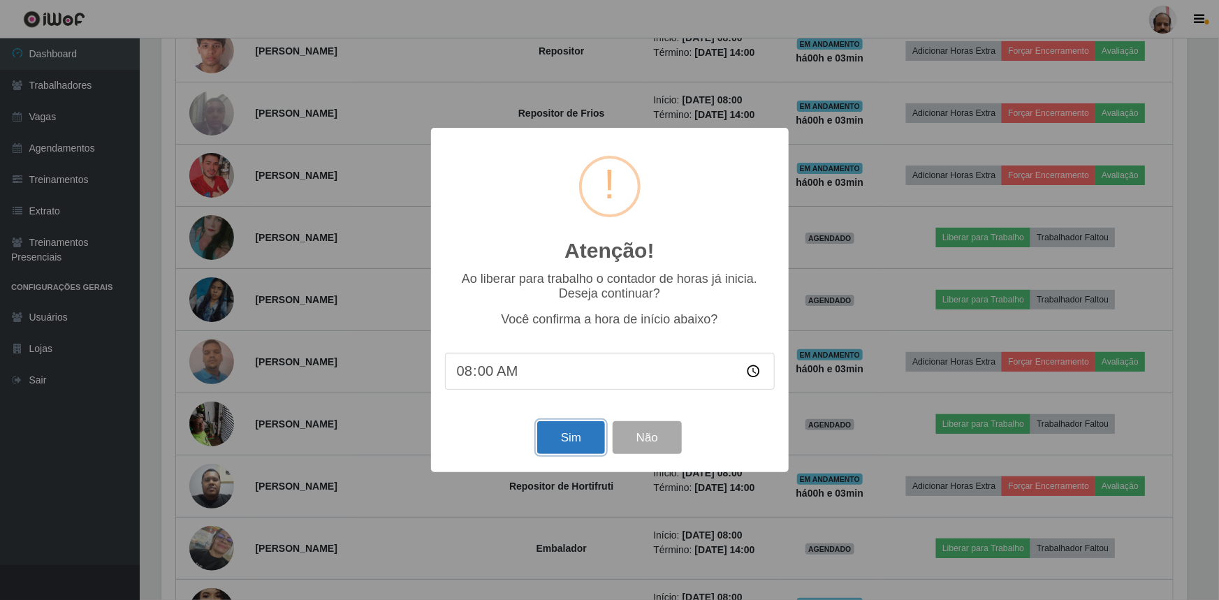
click at [576, 437] on button "Sim" at bounding box center [571, 437] width 68 height 33
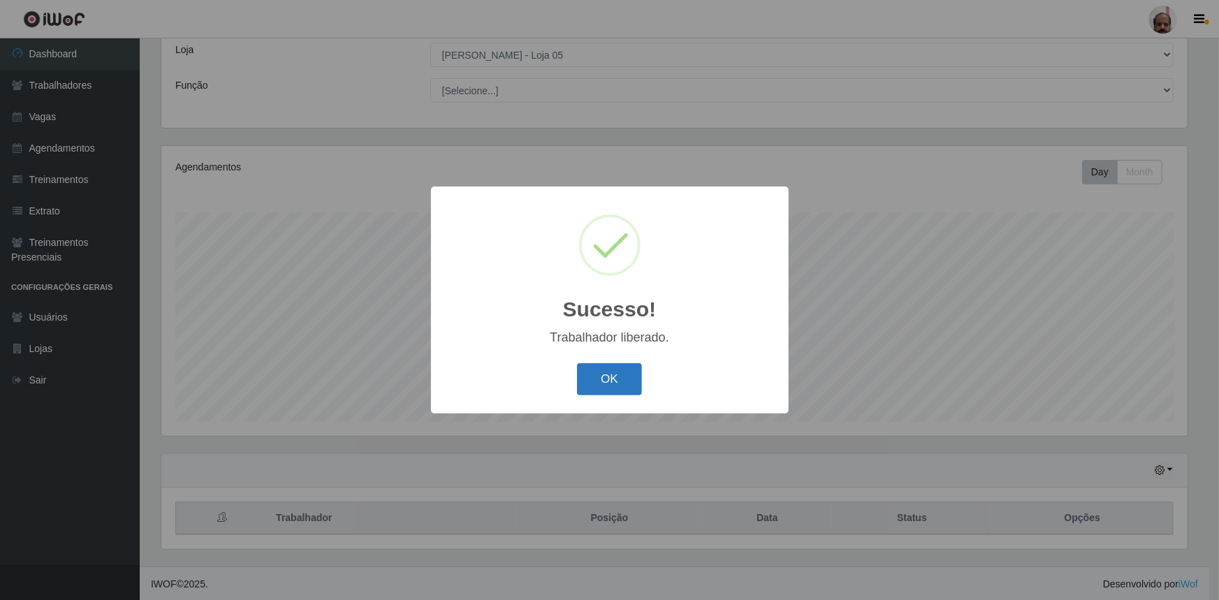
click at [599, 385] on button "OK" at bounding box center [609, 379] width 65 height 33
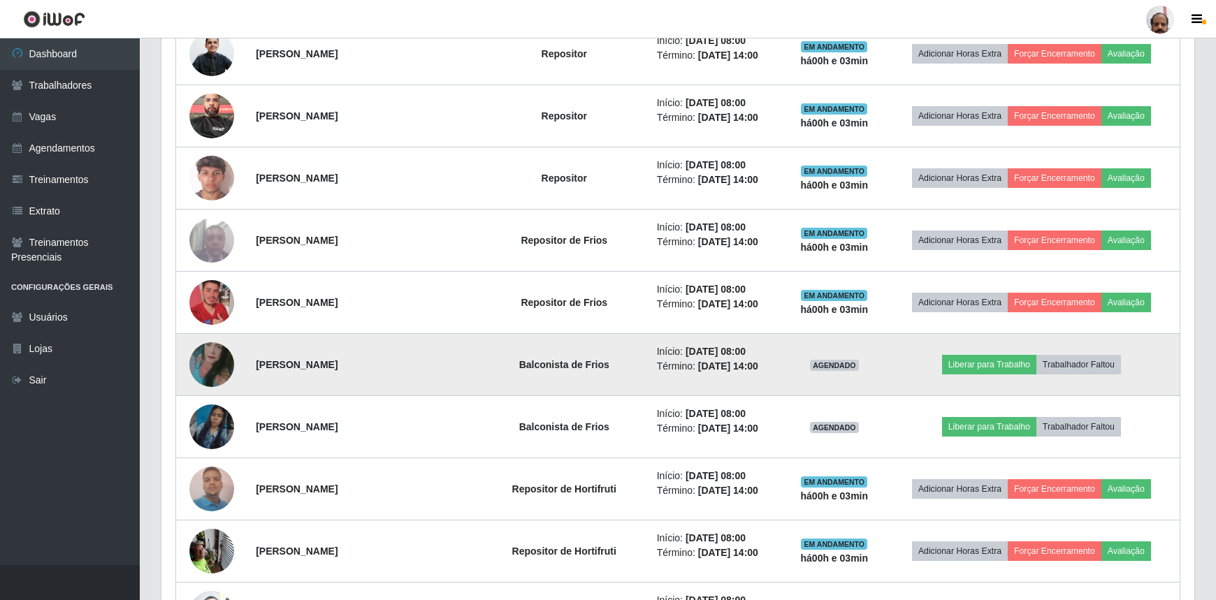
click at [205, 368] on img at bounding box center [211, 364] width 45 height 81
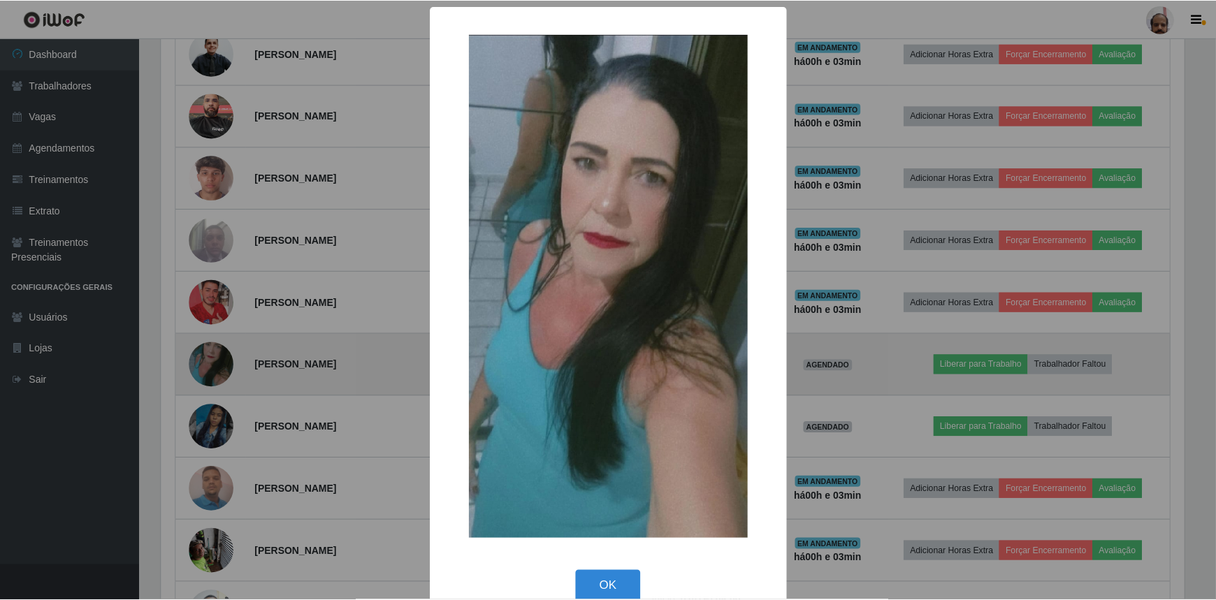
scroll to position [290, 1026]
click at [205, 368] on div "× OK Cancel" at bounding box center [609, 300] width 1219 height 600
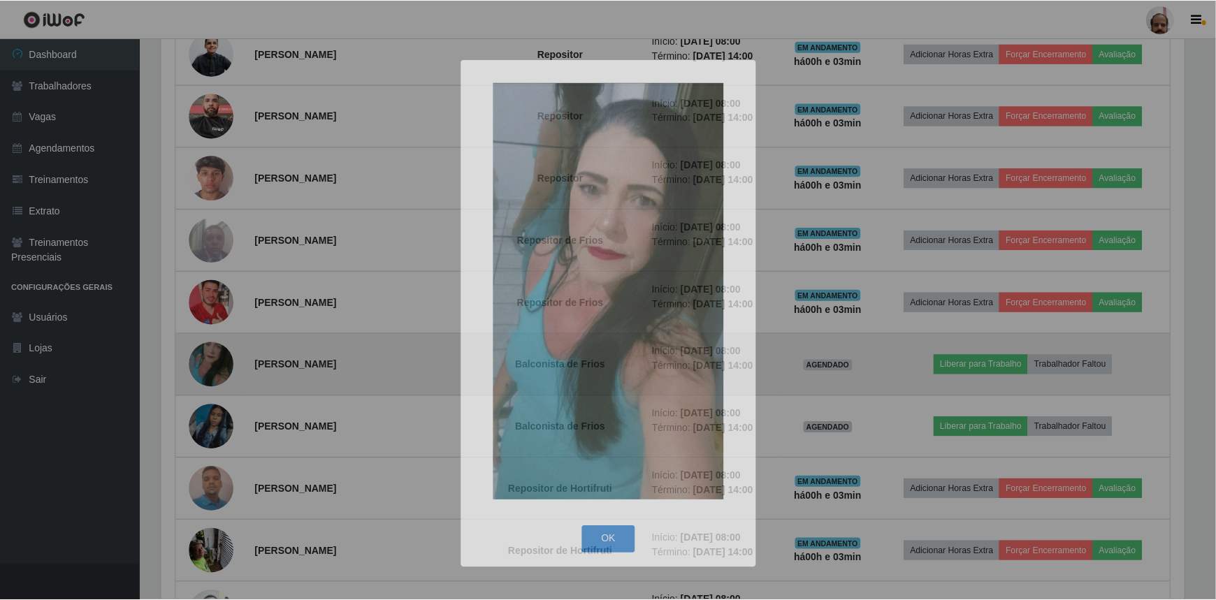
scroll to position [290, 1033]
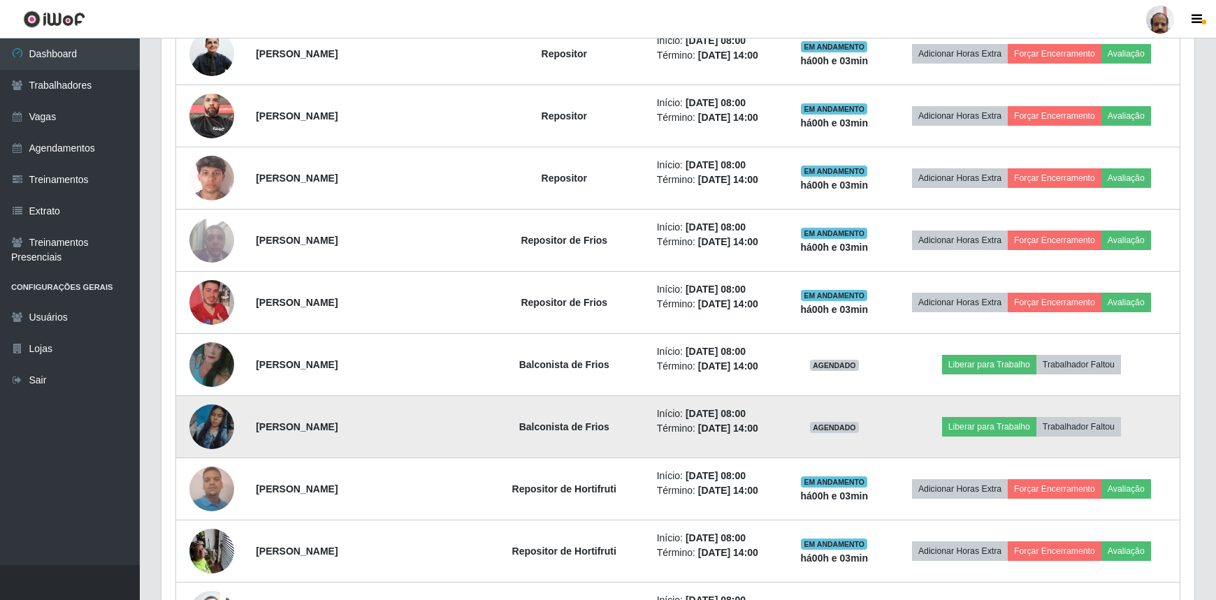
click at [208, 430] on img at bounding box center [211, 427] width 45 height 80
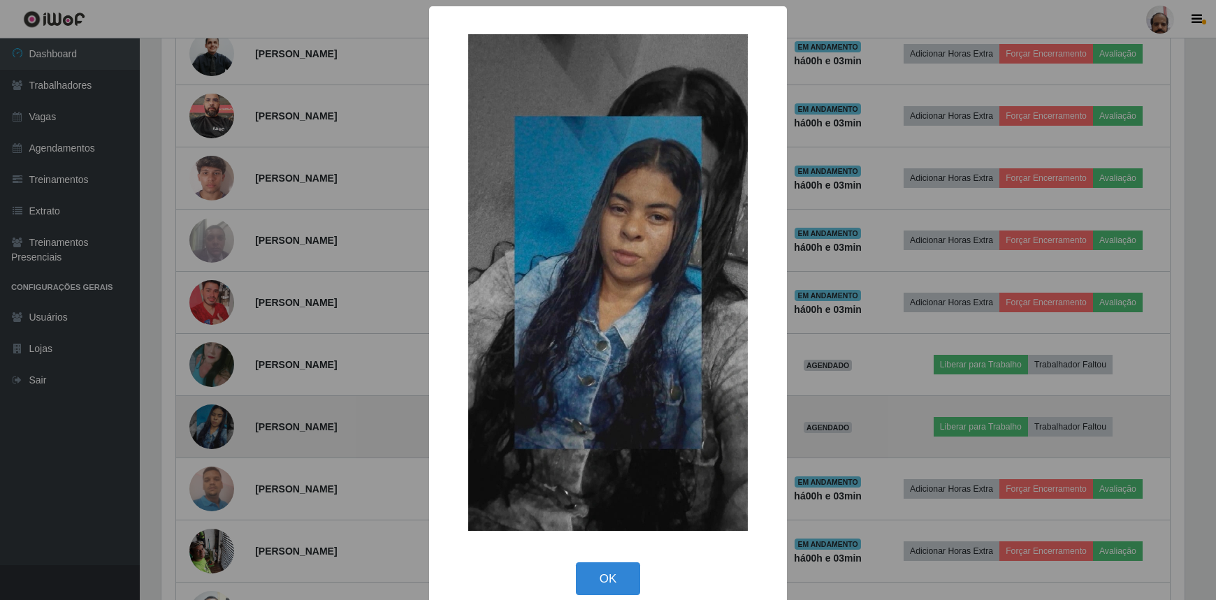
scroll to position [290, 1026]
click at [208, 430] on div "× OK Cancel" at bounding box center [609, 300] width 1219 height 600
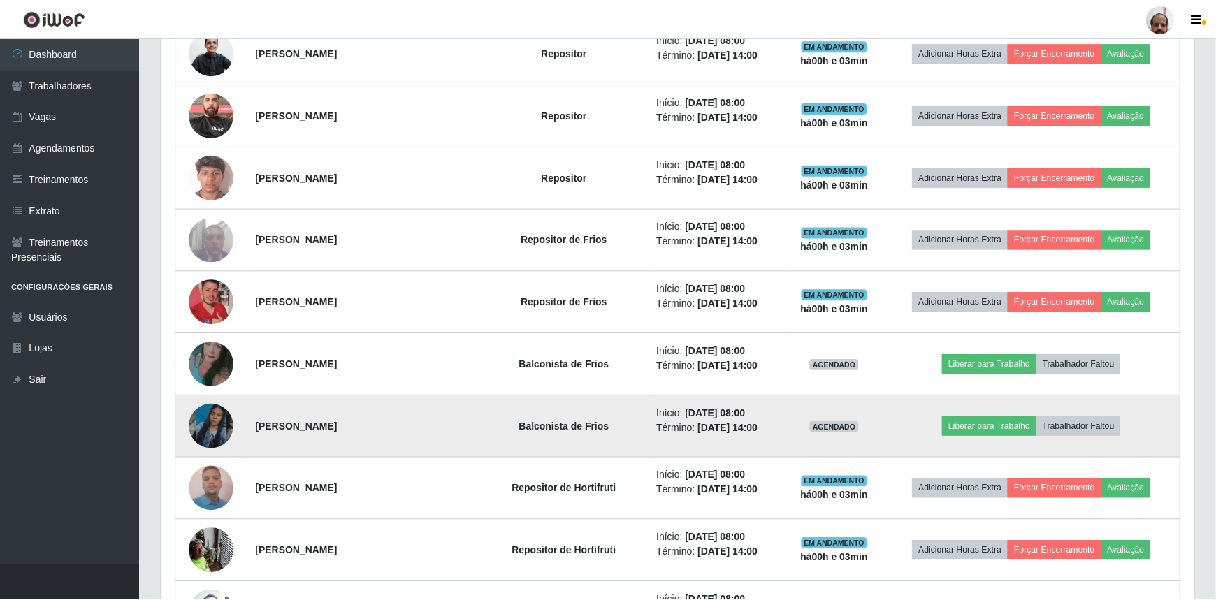
scroll to position [698467, 697724]
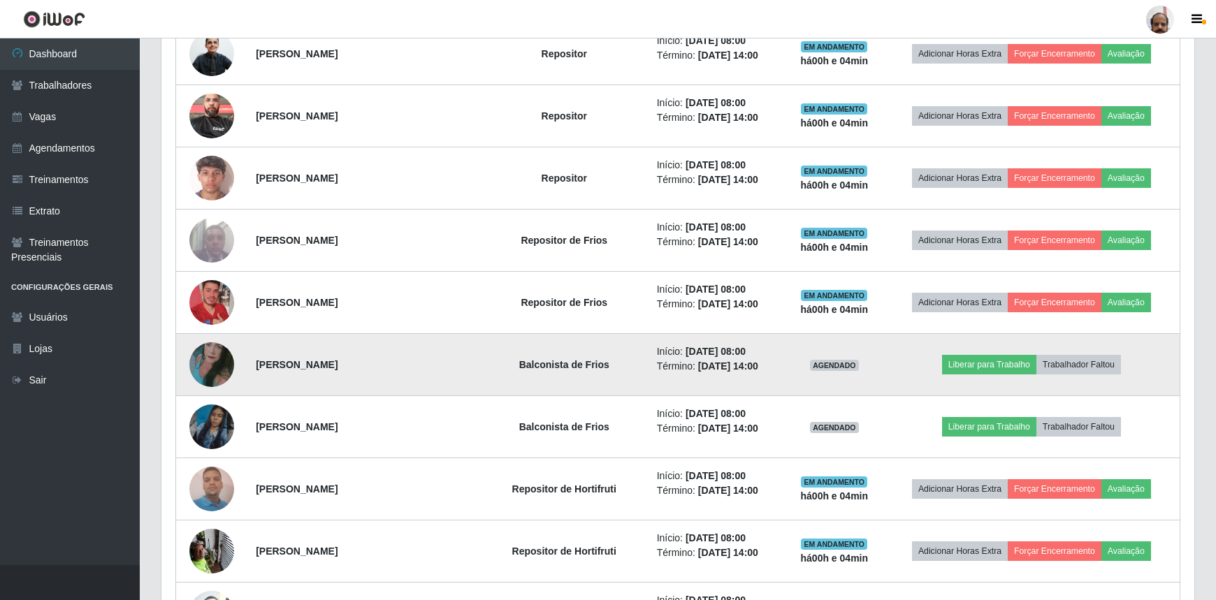
click at [217, 362] on img at bounding box center [211, 364] width 45 height 81
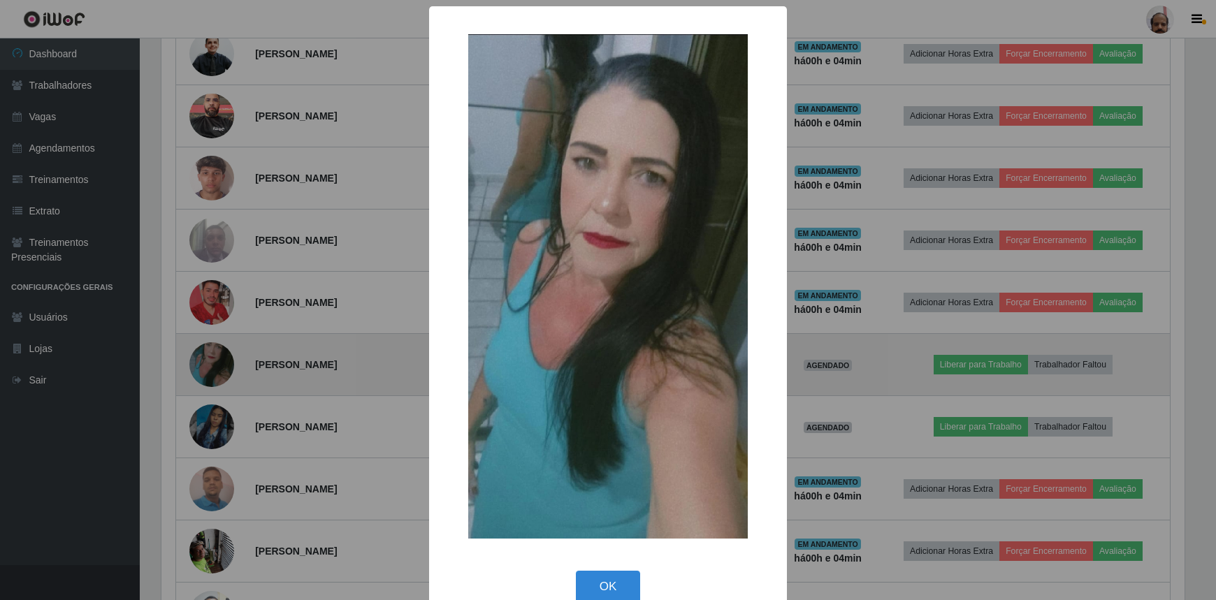
scroll to position [290, 1026]
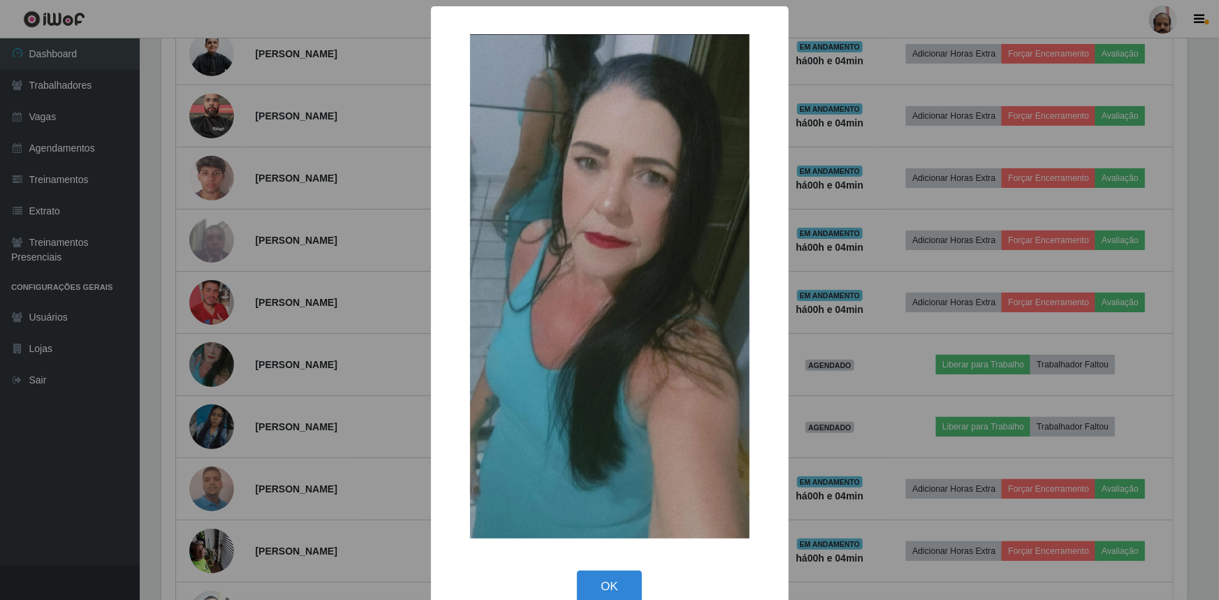
click at [98, 391] on div "× OK Cancel" at bounding box center [609, 300] width 1219 height 600
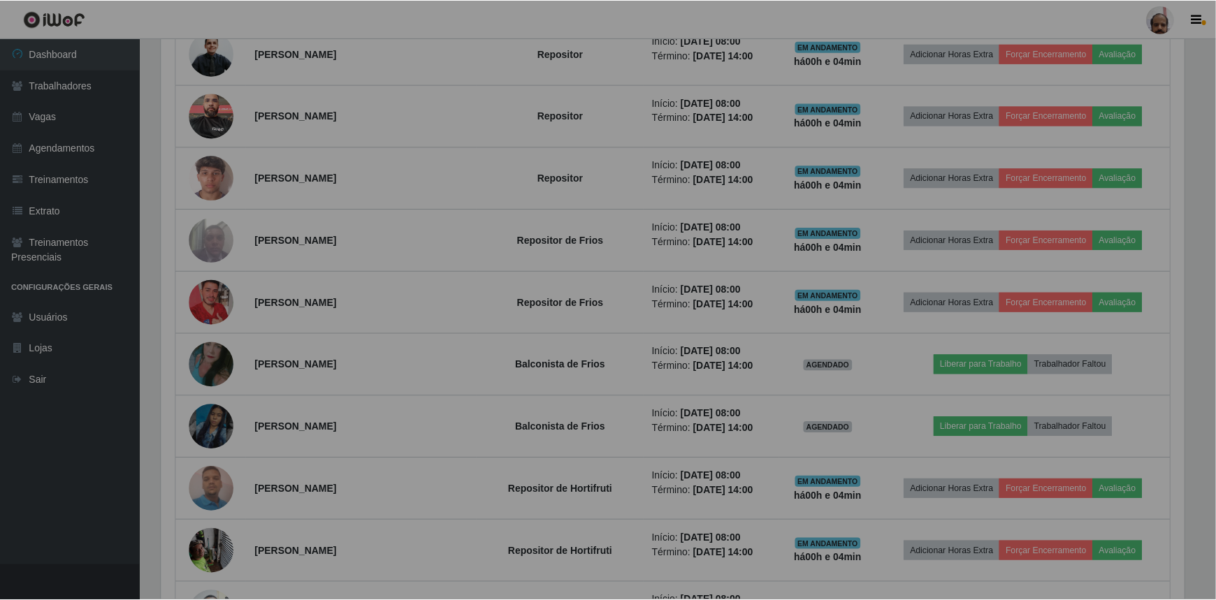
scroll to position [290, 1033]
